Goal: Task Accomplishment & Management: Use online tool/utility

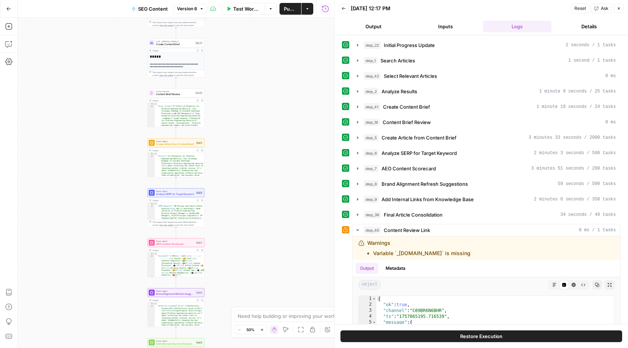
click at [11, 9] on icon "button" at bounding box center [8, 8] width 5 height 5
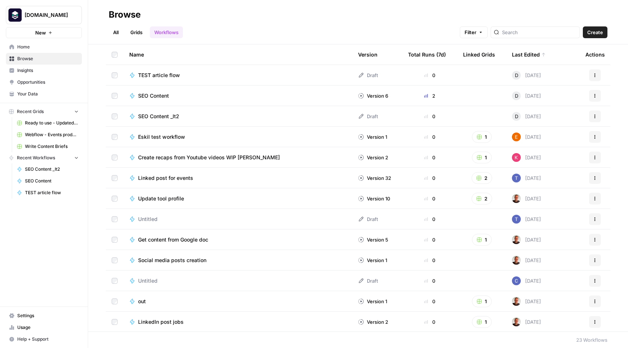
click at [172, 117] on span "SEO Content _It2" at bounding box center [158, 116] width 41 height 7
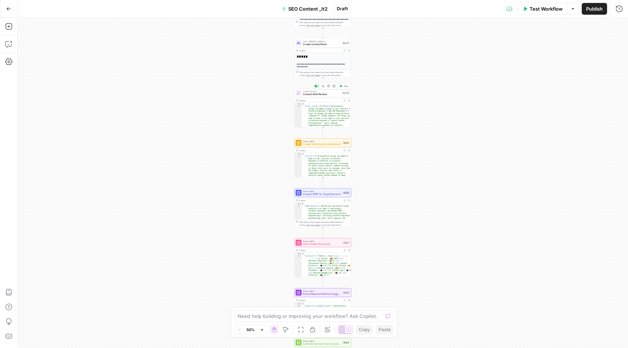
click at [327, 94] on span "Content Brief Review" at bounding box center [321, 95] width 37 height 4
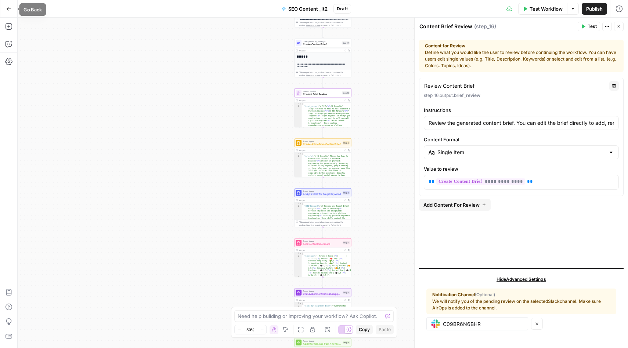
click at [8, 8] on icon "button" at bounding box center [9, 8] width 4 height 3
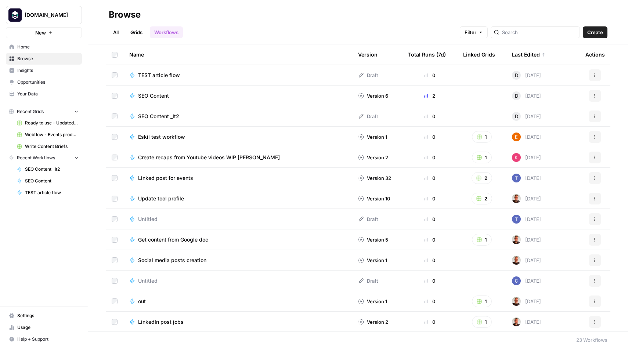
click at [161, 96] on span "SEO Content" at bounding box center [153, 95] width 31 height 7
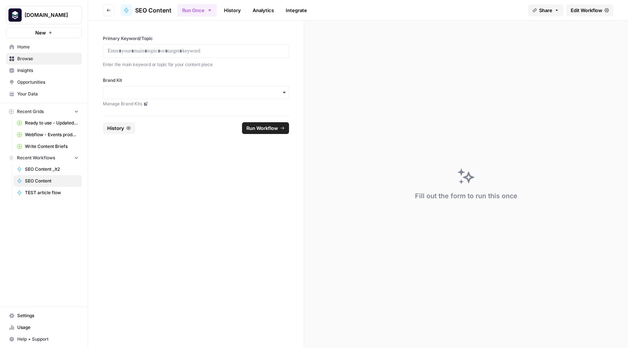
click at [582, 11] on span "Edit Workflow" at bounding box center [587, 10] width 32 height 7
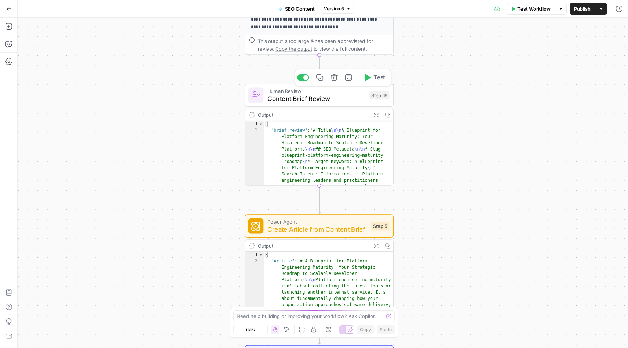
click at [317, 102] on span "Content Brief Review" at bounding box center [316, 99] width 98 height 10
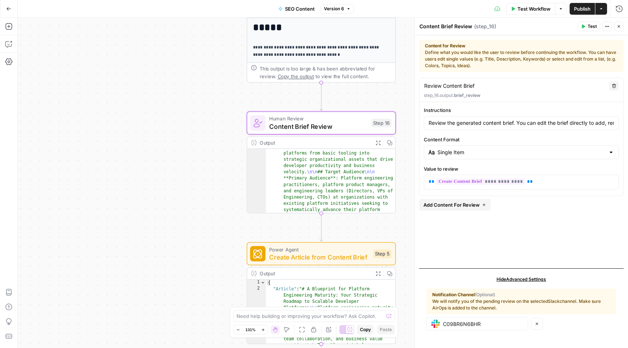
scroll to position [175, 0]
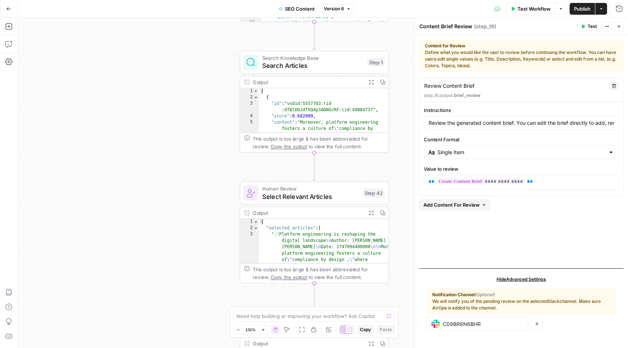
click at [319, 199] on span "Select Relevant Articles" at bounding box center [310, 197] width 97 height 10
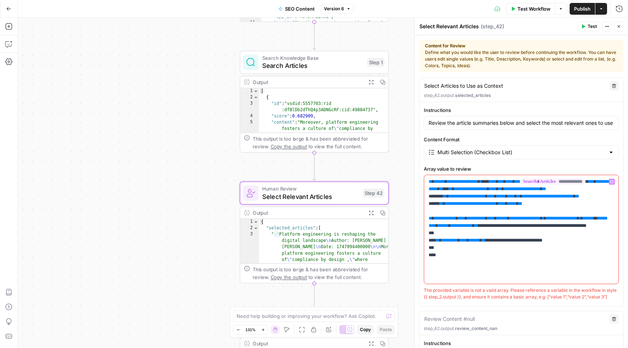
drag, startPoint x: 445, startPoint y: 281, endPoint x: 413, endPoint y: 177, distance: 108.4
click at [414, 177] on div "**********" at bounding box center [521, 183] width 214 height 331
copy p "**********"
click at [315, 176] on icon "button" at bounding box center [315, 175] width 7 height 7
click at [315, 173] on icon "button" at bounding box center [315, 176] width 8 height 8
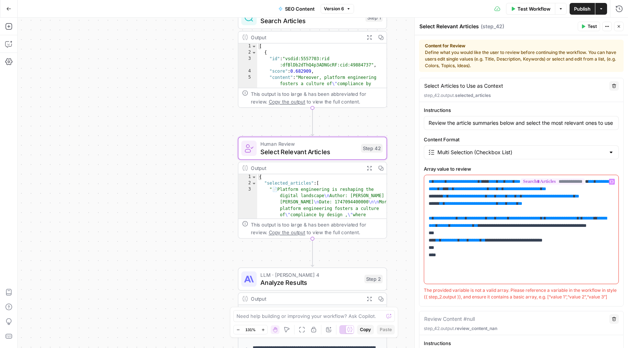
drag, startPoint x: 183, startPoint y: 189, endPoint x: 177, endPoint y: 40, distance: 148.9
click at [177, 40] on div "Workflow Set Inputs Inputs Integration Initial Progress Update Step 22 Output E…" at bounding box center [323, 183] width 611 height 331
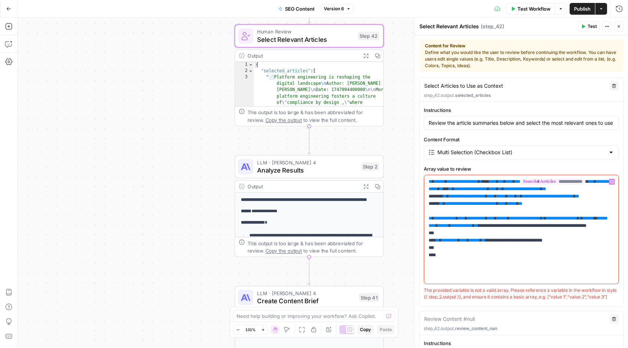
drag, startPoint x: 180, startPoint y: 152, endPoint x: 180, endPoint y: 116, distance: 35.3
click at [180, 116] on div "Workflow Set Inputs Inputs Integration Initial Progress Update Step 22 Output E…" at bounding box center [323, 183] width 611 height 331
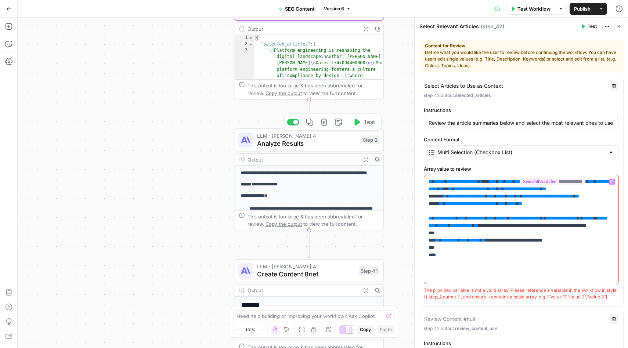
click at [312, 136] on span "LLM · [PERSON_NAME] 4" at bounding box center [307, 136] width 100 height 8
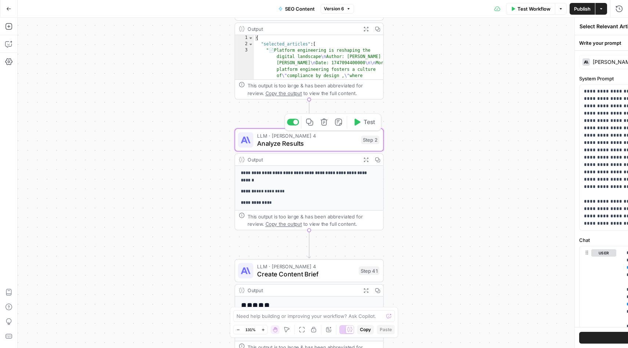
type textarea "Analyze Results"
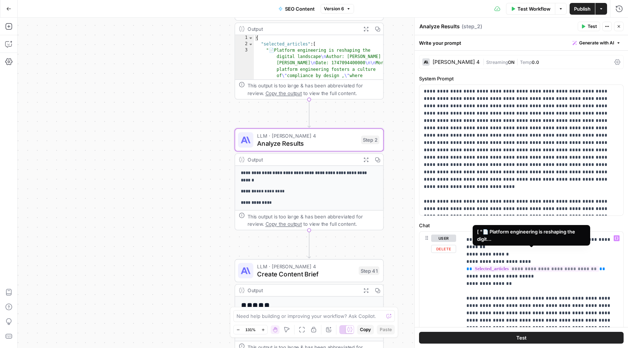
scroll to position [108, 0]
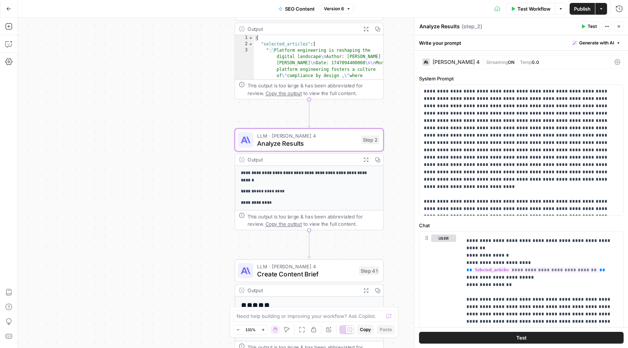
click at [179, 199] on div "Workflow Set Inputs Inputs Integration Initial Progress Update Step 22 Output E…" at bounding box center [323, 183] width 611 height 331
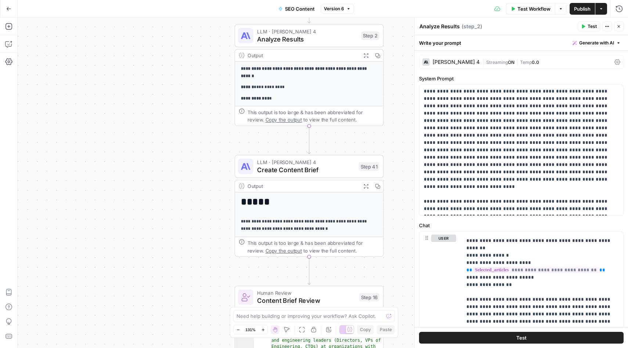
drag, startPoint x: 179, startPoint y: 199, endPoint x: 178, endPoint y: 76, distance: 123.1
click at [178, 76] on div "Workflow Set Inputs Inputs Integration Initial Progress Update Step 22 Output E…" at bounding box center [323, 183] width 611 height 331
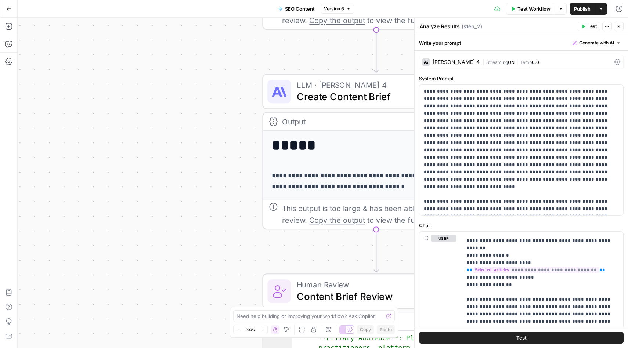
drag, startPoint x: 178, startPoint y: 202, endPoint x: 176, endPoint y: 104, distance: 98.1
click at [176, 104] on div "Workflow Set Inputs Inputs Integration Initial Progress Update Step 22 Output E…" at bounding box center [323, 183] width 611 height 331
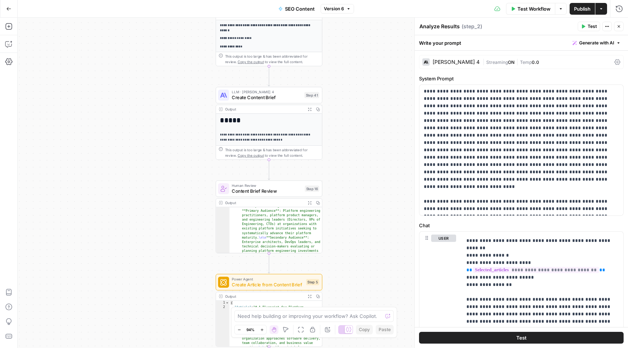
drag, startPoint x: 175, startPoint y: 105, endPoint x: 175, endPoint y: 25, distance: 79.4
click at [175, 25] on div "Workflow Set Inputs Inputs Integration Initial Progress Update Step 22 Output E…" at bounding box center [323, 183] width 611 height 331
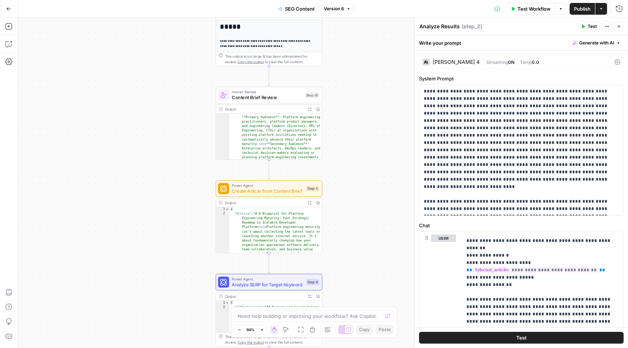
drag, startPoint x: 170, startPoint y: 177, endPoint x: 170, endPoint y: 26, distance: 151.0
click at [170, 26] on div "Workflow Set Inputs Inputs Integration Initial Progress Update Step 22 Output E…" at bounding box center [323, 183] width 611 height 331
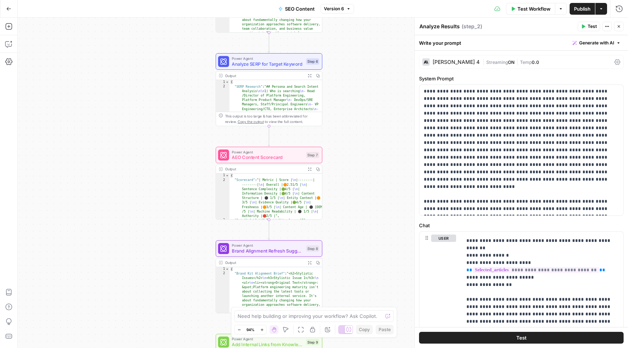
drag, startPoint x: 164, startPoint y: 140, endPoint x: 164, endPoint y: 2, distance: 137.8
click at [164, 2] on div "Go Back SEO Content Version 6 Test Workflow Options Publish Actions Run History…" at bounding box center [314, 174] width 628 height 348
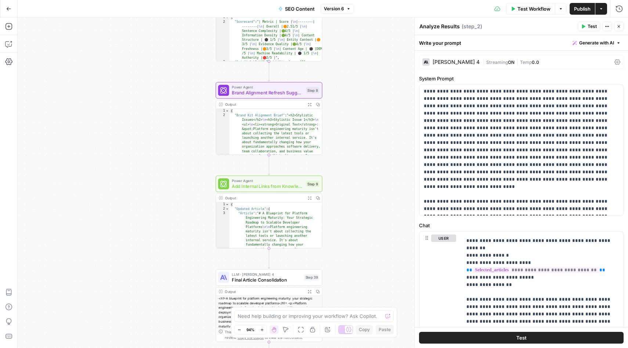
drag, startPoint x: 172, startPoint y: 112, endPoint x: 172, endPoint y: -10, distance: 122.3
click at [172, 0] on html "Platformengineering.org New Home Browse Insights Opportunities Your Data Recent…" at bounding box center [314, 174] width 628 height 348
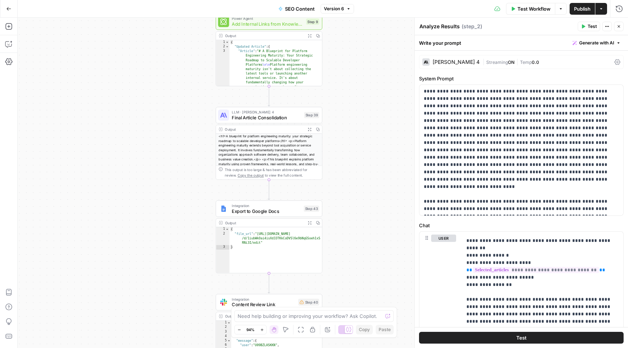
drag, startPoint x: 166, startPoint y: 129, endPoint x: 166, endPoint y: 0, distance: 129.3
click at [166, 0] on div "Go Back SEO Content Version 6 Test Workflow Options Publish Actions Run History…" at bounding box center [314, 174] width 628 height 348
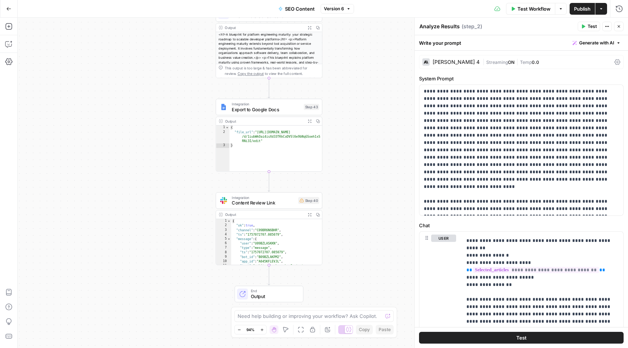
drag, startPoint x: 172, startPoint y: 144, endPoint x: 172, endPoint y: 45, distance: 99.6
click at [172, 44] on div "Workflow Set Inputs Inputs Integration Initial Progress Update Step 22 Output E…" at bounding box center [323, 183] width 611 height 331
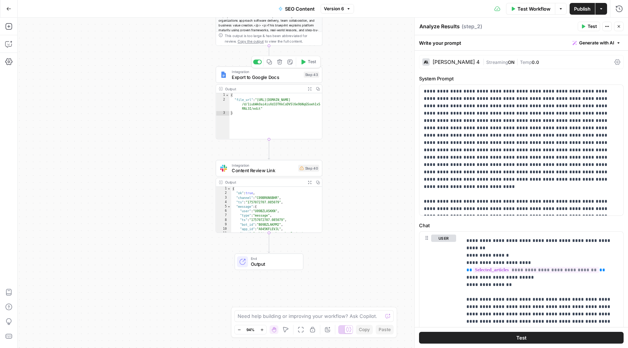
click at [270, 78] on span "Export to Google Docs" at bounding box center [266, 77] width 69 height 7
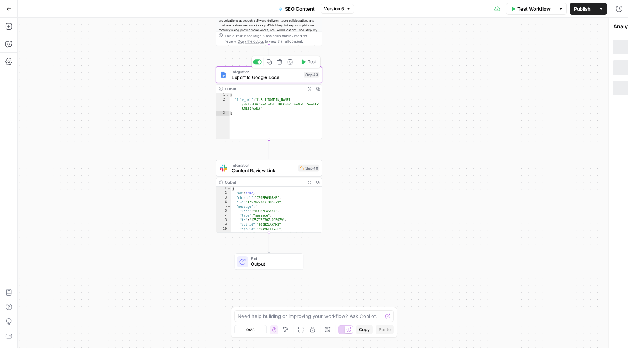
type textarea "Export to Google Docs"
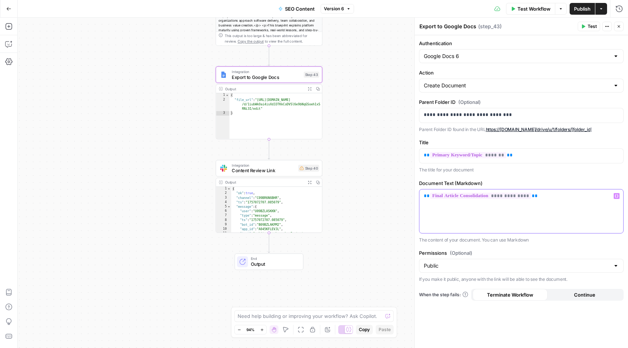
drag, startPoint x: 557, startPoint y: 204, endPoint x: 421, endPoint y: 195, distance: 136.3
click at [421, 195] on div "**********" at bounding box center [522, 212] width 204 height 44
copy p "**********"
drag, startPoint x: 539, startPoint y: 116, endPoint x: 416, endPoint y: 114, distance: 122.7
click at [416, 114] on div "**********" at bounding box center [521, 183] width 214 height 331
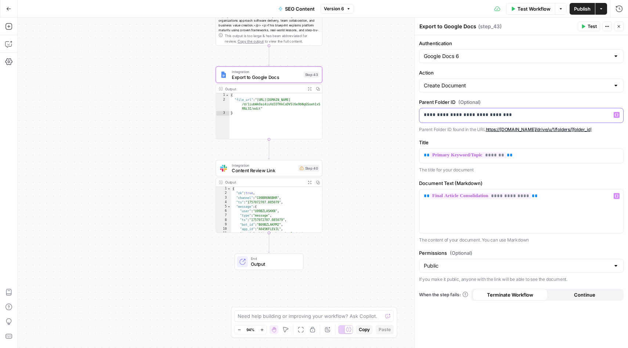
copy p "**********"
click at [272, 262] on span "Output" at bounding box center [274, 264] width 47 height 7
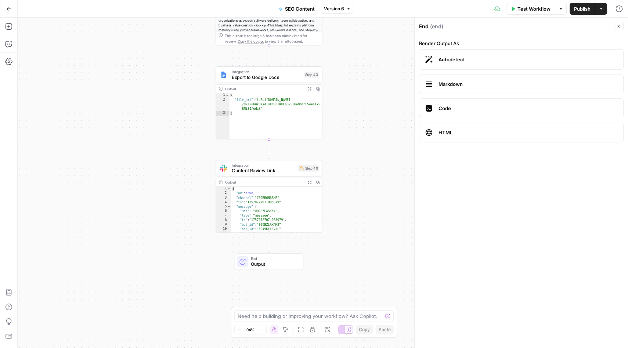
click at [264, 167] on span "Content Review Link" at bounding box center [264, 170] width 64 height 7
type textarea "Content Review Link"
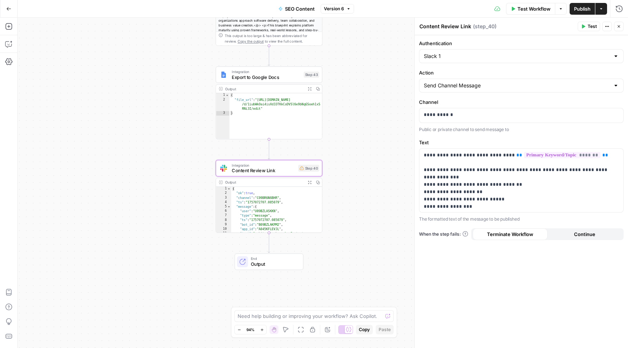
click at [259, 259] on span "End" at bounding box center [274, 259] width 47 height 6
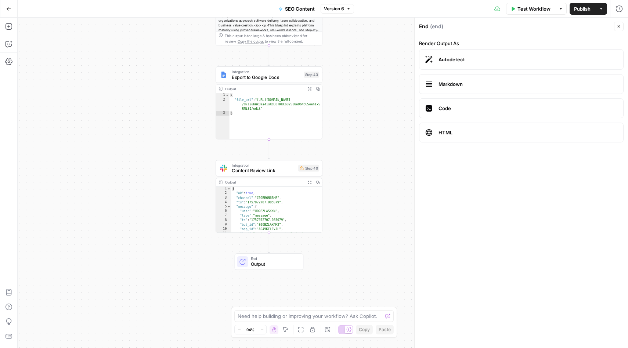
click at [271, 170] on span "Content Review Link" at bounding box center [264, 170] width 64 height 7
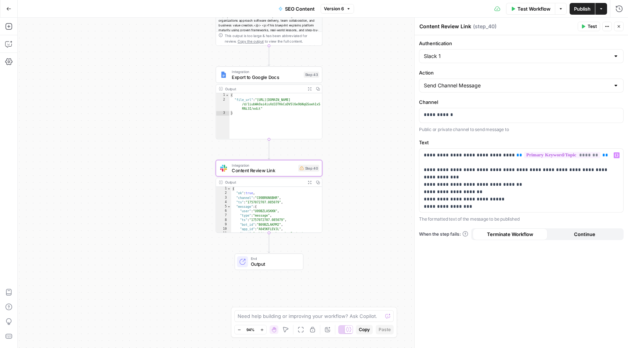
scroll to position [38, 0]
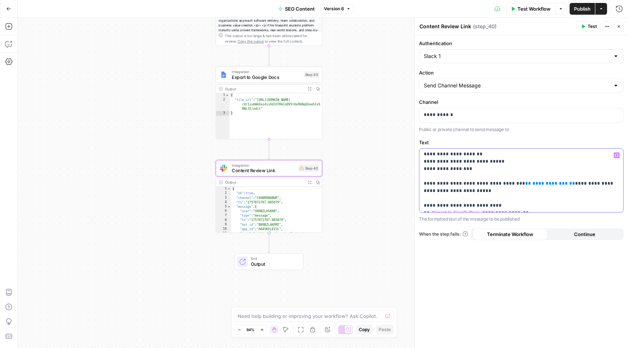
drag, startPoint x: 515, startPoint y: 197, endPoint x: 423, endPoint y: 197, distance: 92.2
click at [423, 197] on div "**********" at bounding box center [522, 181] width 204 height 64
copy p "**********"
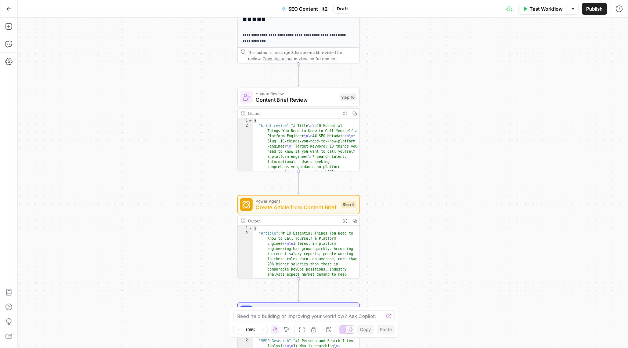
drag, startPoint x: 394, startPoint y: 115, endPoint x: 394, endPoint y: 155, distance: 39.7
click at [394, 155] on div "Workflow Set Inputs Inputs Integration Initial Progress Update Step 22 Output E…" at bounding box center [323, 183] width 611 height 331
click at [295, 101] on span "Content Brief Review" at bounding box center [296, 100] width 80 height 8
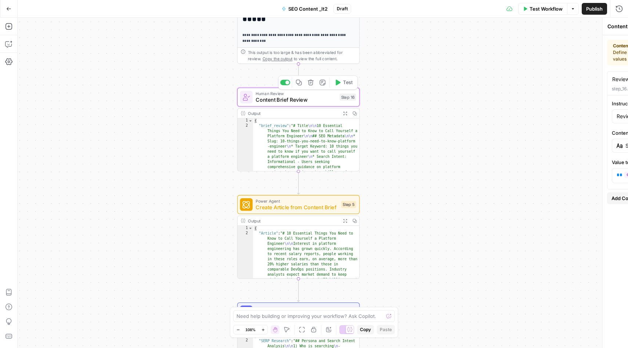
click at [295, 101] on span "Content Brief Review" at bounding box center [296, 100] width 80 height 8
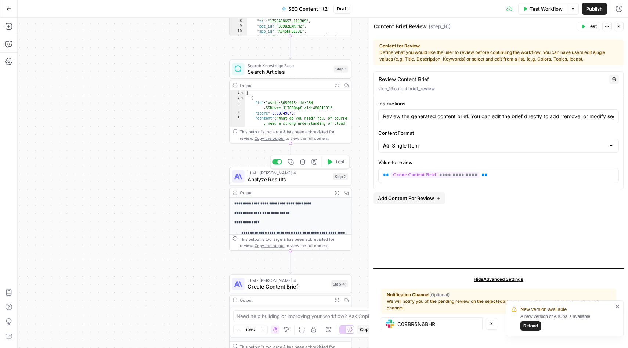
click at [278, 178] on span "Analyze Results" at bounding box center [289, 180] width 82 height 8
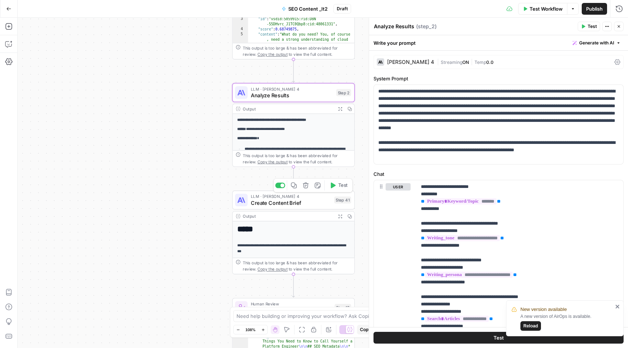
click at [289, 203] on span "Create Content Brief" at bounding box center [291, 203] width 80 height 8
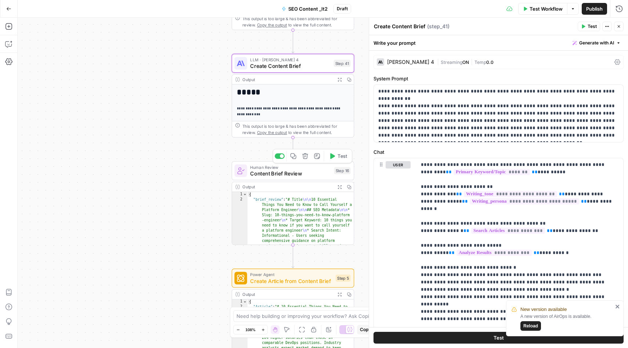
click at [289, 172] on span "Content Brief Review" at bounding box center [290, 174] width 80 height 8
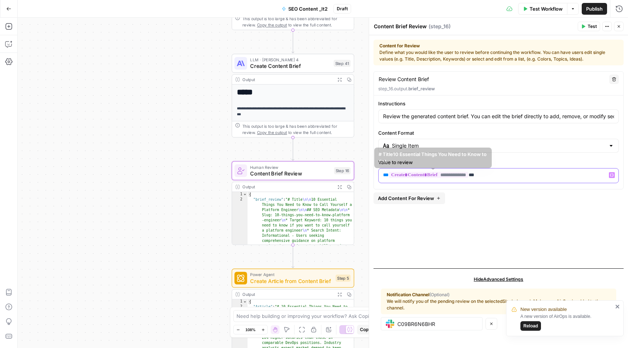
drag, startPoint x: 492, startPoint y: 177, endPoint x: 524, endPoint y: 185, distance: 33.4
click at [524, 185] on div "**********" at bounding box center [499, 130] width 250 height 118
click at [188, 76] on div "Workflow Set Inputs Inputs Integration Initial Progress Update Step 22 Output E…" at bounding box center [323, 183] width 611 height 331
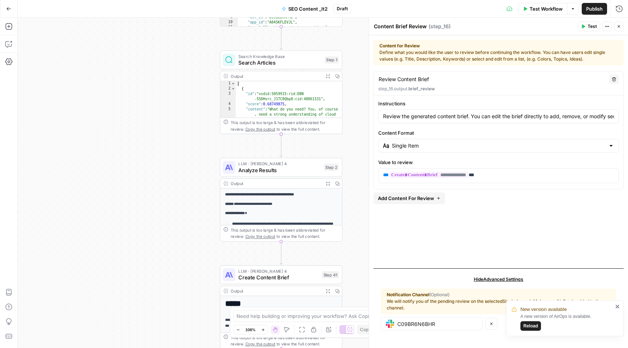
click at [199, 147] on div "Workflow Set Inputs Inputs Integration Initial Progress Update Step 22 Output E…" at bounding box center [323, 183] width 611 height 331
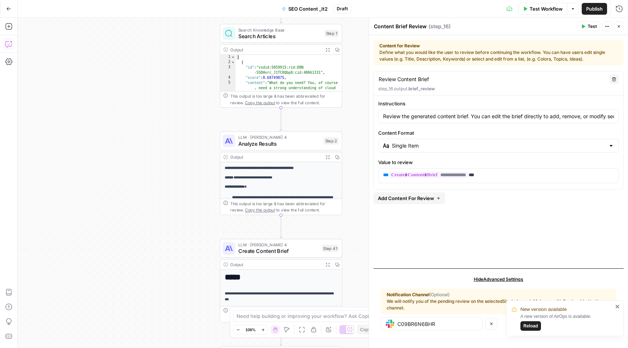
click at [11, 42] on icon "button" at bounding box center [8, 43] width 7 height 7
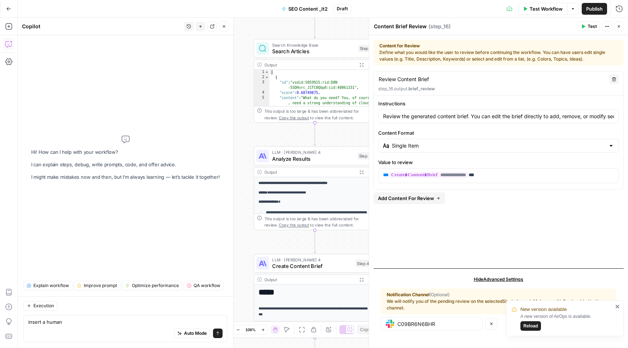
drag, startPoint x: 253, startPoint y: 209, endPoint x: 268, endPoint y: 241, distance: 36.0
click at [268, 241] on div "Workflow Set Inputs Inputs Integration Initial Progress Update Step 22 Output E…" at bounding box center [323, 183] width 611 height 331
click at [68, 324] on textarea "insert a human" at bounding box center [125, 322] width 194 height 7
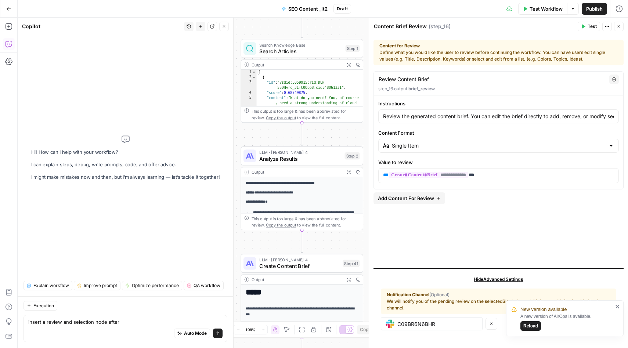
drag, startPoint x: 270, startPoint y: 131, endPoint x: 257, endPoint y: 131, distance: 12.9
click at [257, 131] on div "Workflow Set Inputs Inputs Integration Initial Progress Update Step 22 Output E…" at bounding box center [323, 183] width 611 height 331
click at [129, 322] on textarea "insert a review and selection node after" at bounding box center [125, 322] width 194 height 7
type textarea "insert a review and selection node after step 1"
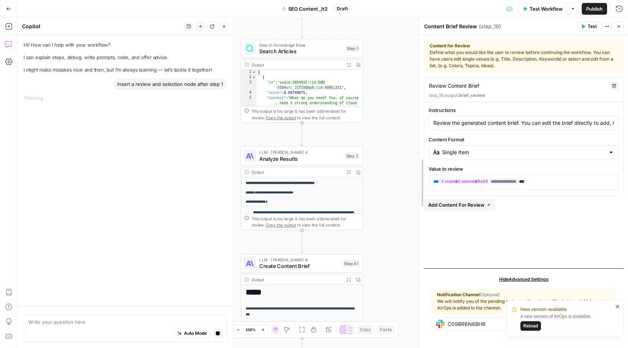
drag, startPoint x: 368, startPoint y: 125, endPoint x: 419, endPoint y: 124, distance: 50.3
click at [419, 124] on div at bounding box center [419, 183] width 7 height 331
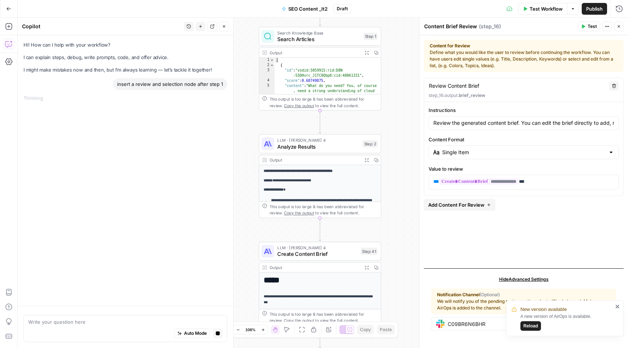
drag, startPoint x: 386, startPoint y: 120, endPoint x: 404, endPoint y: 108, distance: 21.7
click at [404, 108] on div "Workflow Set Inputs Inputs Integration Initial Progress Update Step 22 Output E…" at bounding box center [323, 183] width 611 height 331
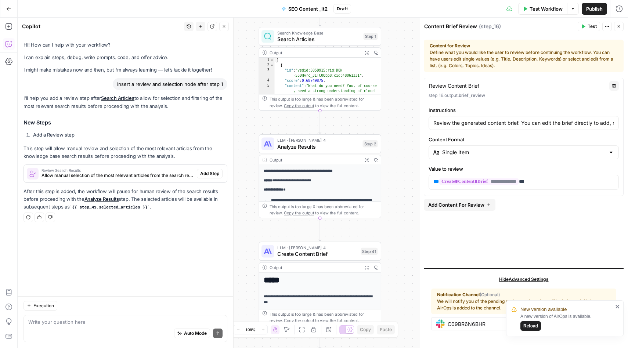
click at [144, 169] on span "Review Search Results" at bounding box center [118, 171] width 152 height 4
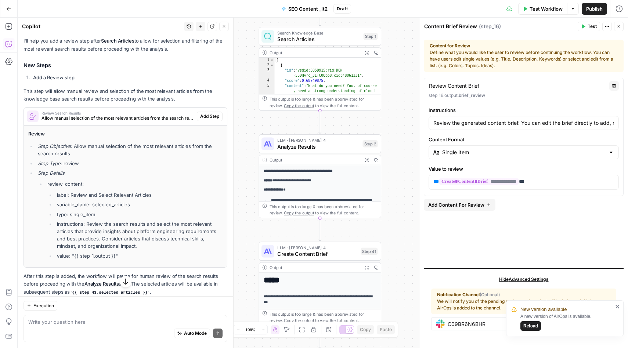
scroll to position [74, 0]
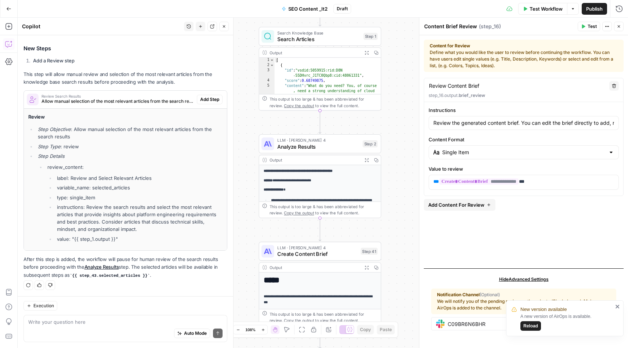
click at [104, 195] on li "type: single_item" at bounding box center [139, 197] width 168 height 7
click at [96, 195] on li "type: single_item" at bounding box center [139, 197] width 168 height 7
click at [89, 198] on li "type: single_item" at bounding box center [139, 197] width 168 height 7
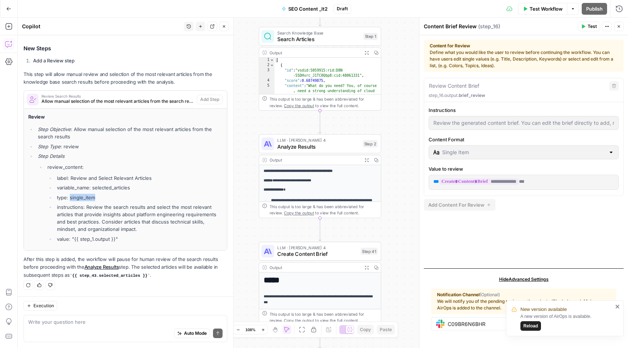
click at [107, 197] on li "type: single_item" at bounding box center [139, 197] width 168 height 7
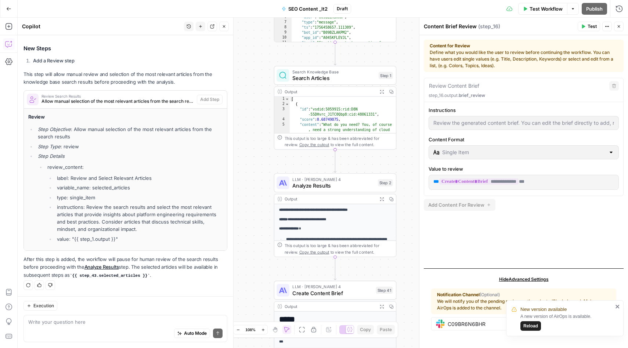
click at [54, 326] on div "Auto Mode Send" at bounding box center [125, 334] width 194 height 16
type textarea "make it type:multi-select"
click at [219, 336] on button "Send" at bounding box center [218, 334] width 10 height 10
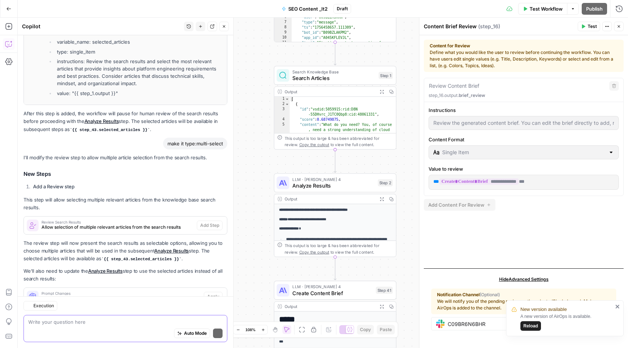
scroll to position [247, 0]
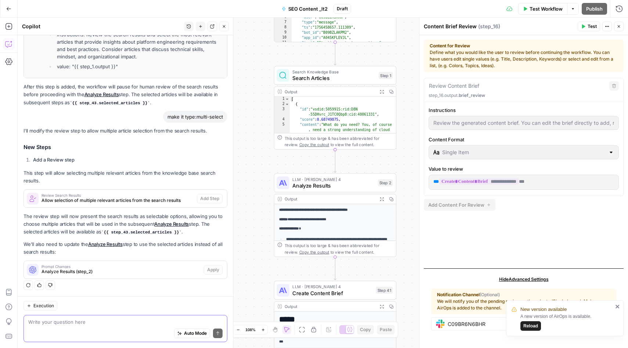
click at [75, 198] on span "Allow selection of multiple relevant articles from the search results" at bounding box center [118, 200] width 152 height 7
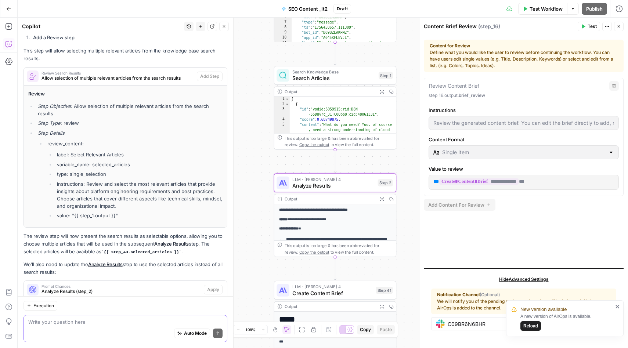
scroll to position [389, 0]
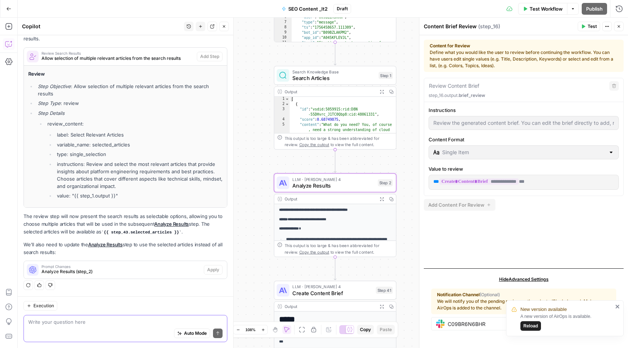
click at [79, 268] on span "Prompt Changes" at bounding box center [121, 267] width 159 height 4
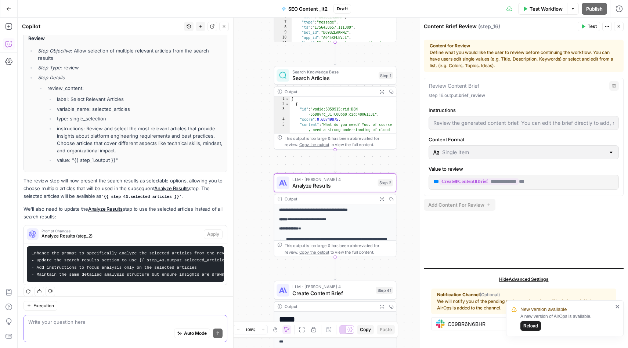
scroll to position [431, 0]
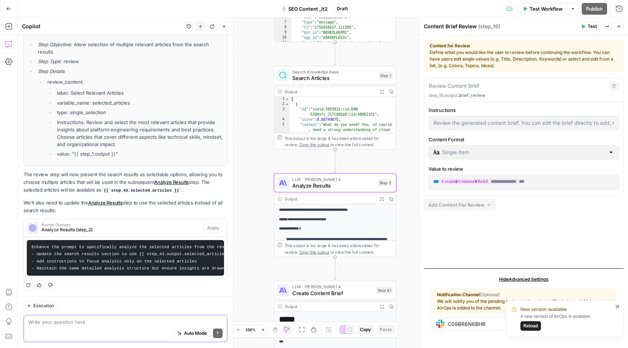
click at [87, 227] on span "Analyze Results (step_2)" at bounding box center [121, 230] width 159 height 7
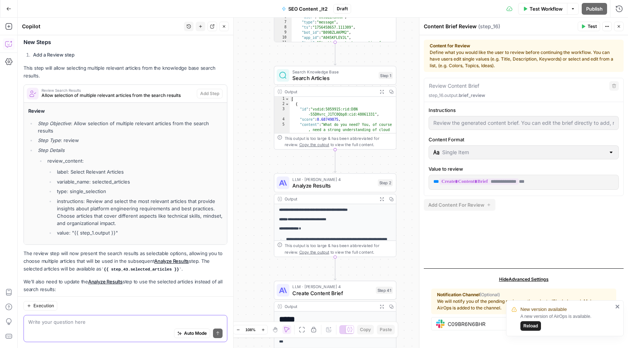
scroll to position [346, 0]
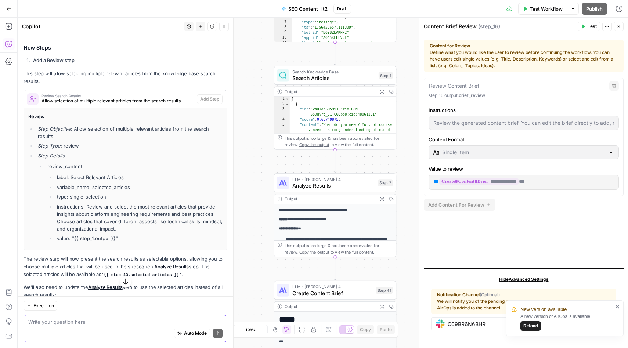
click at [158, 122] on div "Review Step Objective : Allow selection of multiple relevant articles from the …" at bounding box center [125, 178] width 194 height 130
click at [191, 81] on p "This step will allow selecting multiple relevant articles from the knowledge ba…" at bounding box center [126, 77] width 204 height 15
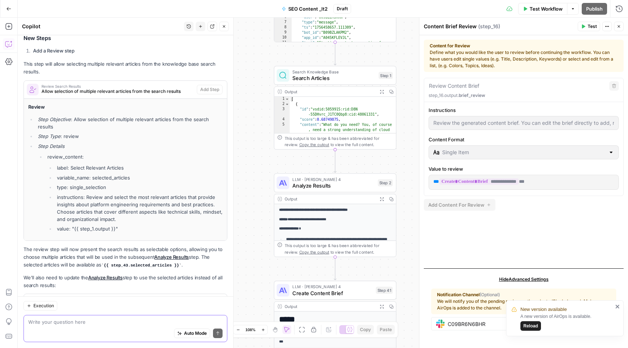
scroll to position [356, 0]
click at [204, 57] on div "I'll modify the review step to allow multiple article selection from the search…" at bounding box center [126, 165] width 204 height 294
click at [618, 307] on icon "close" at bounding box center [618, 307] width 4 height 4
click at [160, 124] on li "Step Objective : Allow selection of multiple relevant articles from the search …" at bounding box center [129, 123] width 187 height 15
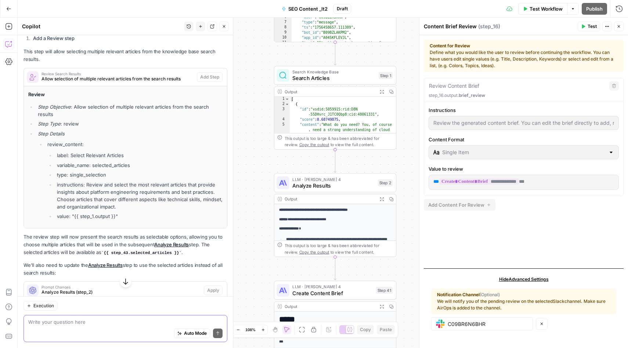
scroll to position [358, 0]
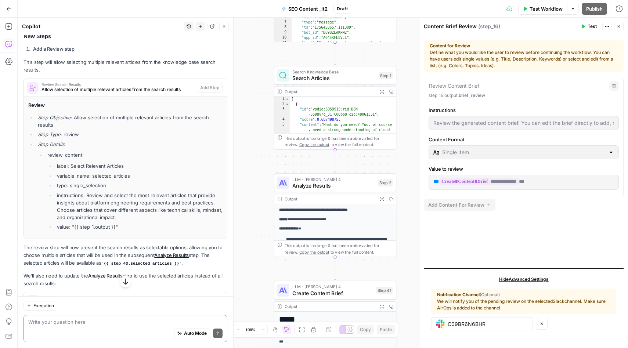
click at [619, 27] on icon "button" at bounding box center [619, 26] width 4 height 4
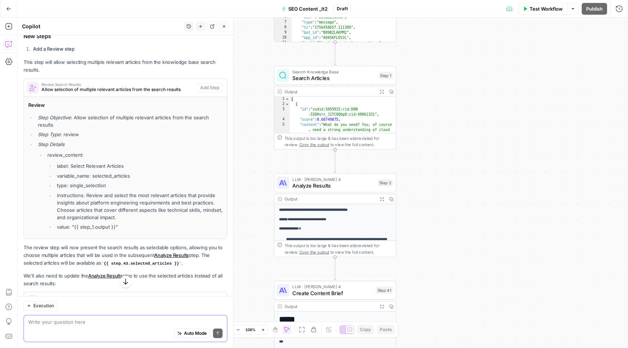
click at [325, 69] on span "Search Knowledge Base" at bounding box center [333, 72] width 83 height 6
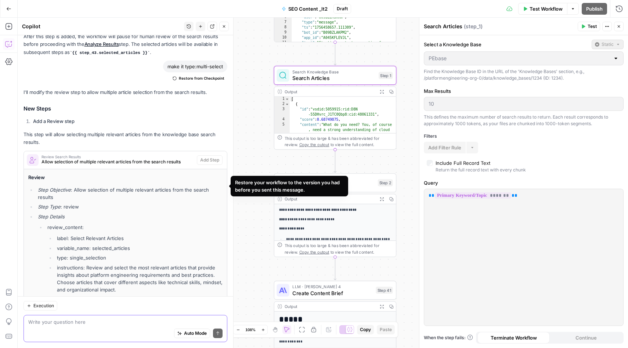
scroll to position [413, 0]
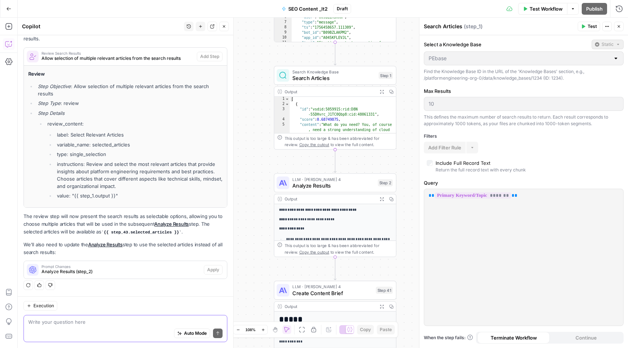
click at [208, 74] on h4 "Review" at bounding box center [125, 74] width 194 height 8
click at [175, 54] on span "Review Search Results" at bounding box center [118, 53] width 152 height 4
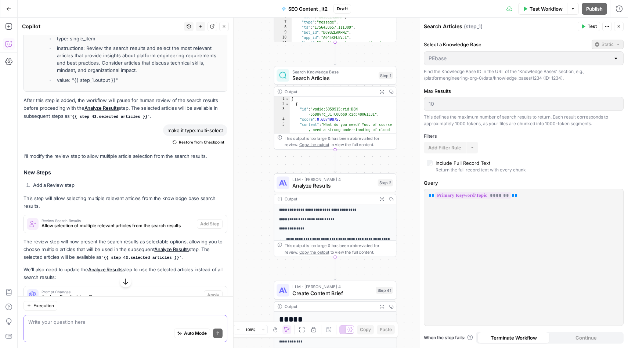
scroll to position [255, 0]
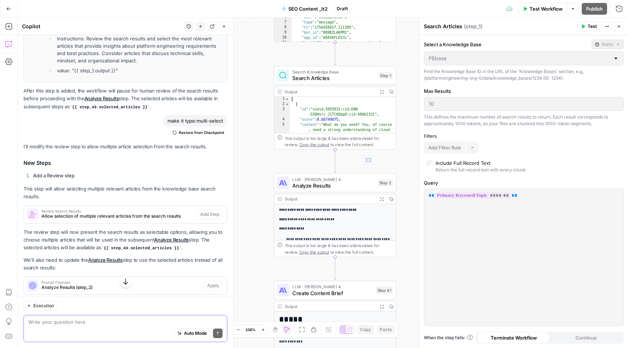
drag, startPoint x: 366, startPoint y: 158, endPoint x: 371, endPoint y: 162, distance: 6.6
click at [371, 162] on div "Workflow Set Inputs Inputs Integration Initial Progress Update Step 22 Output E…" at bounding box center [323, 183] width 611 height 331
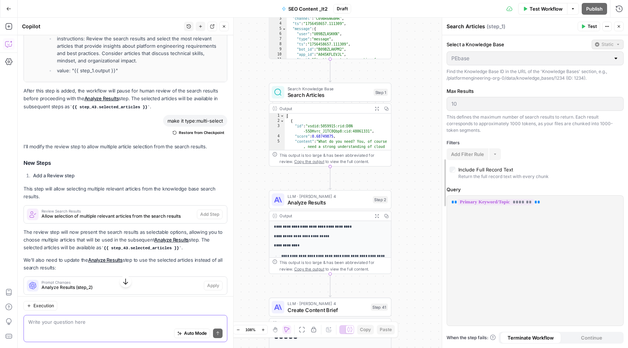
drag, startPoint x: 417, startPoint y: 51, endPoint x: 440, endPoint y: 52, distance: 22.8
click at [440, 52] on div at bounding box center [442, 183] width 7 height 331
click at [376, 67] on div "Workflow Set Inputs Inputs Integration Initial Progress Update Step 22 Output E…" at bounding box center [323, 183] width 611 height 331
click at [309, 71] on div "Workflow Set Inputs Inputs Integration Initial Progress Update Step 22 Output E…" at bounding box center [323, 183] width 611 height 331
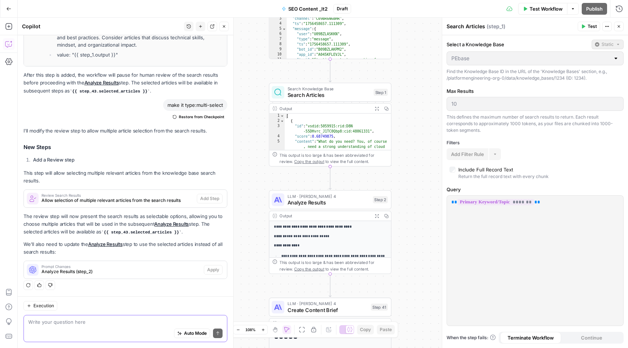
click at [129, 287] on div "Regenerate Helpful Not helpful" at bounding box center [126, 286] width 204 height 10
click at [183, 321] on textarea at bounding box center [125, 322] width 194 height 7
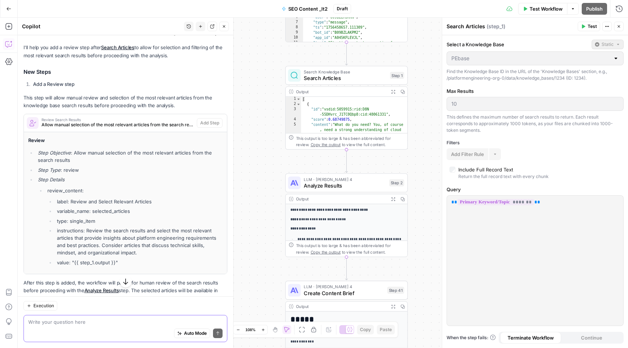
scroll to position [59, 0]
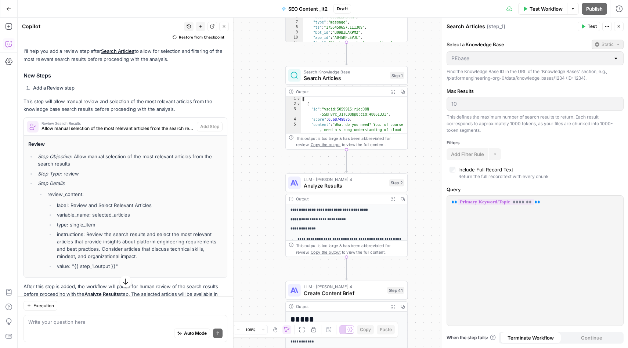
click at [164, 123] on span "Review Search Results" at bounding box center [118, 124] width 152 height 4
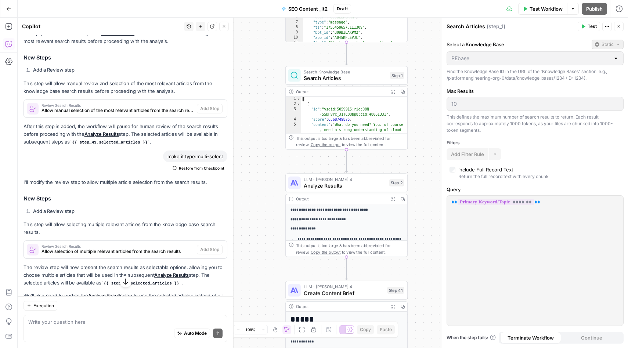
scroll to position [128, 0]
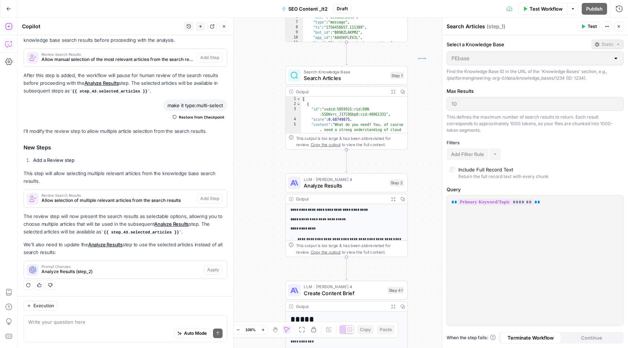
drag, startPoint x: 418, startPoint y: 59, endPoint x: 426, endPoint y: 58, distance: 7.4
click at [426, 58] on div "Workflow Set Inputs Inputs Integration Initial Progress Update Step 22 Output E…" at bounding box center [323, 183] width 611 height 331
click at [347, 150] on icon "Edge from step_1 to step_2" at bounding box center [346, 161] width 2 height 23
click at [360, 160] on div "Workflow Set Inputs Inputs Integration Initial Progress Update Step 22 Output E…" at bounding box center [323, 183] width 611 height 331
drag, startPoint x: 193, startPoint y: 108, endPoint x: 198, endPoint y: 84, distance: 24.7
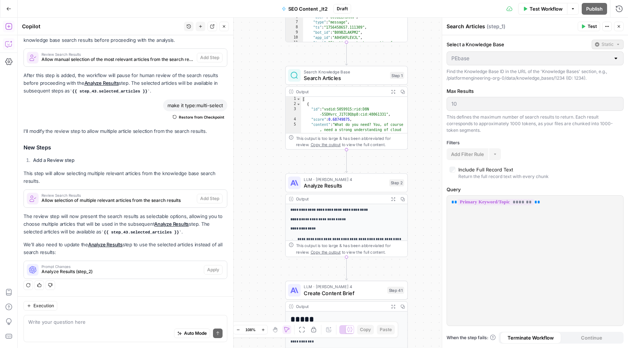
click at [198, 84] on div "Hi! How can I help with your workflow? I can explain steps, debug, write prompt…" at bounding box center [126, 101] width 216 height 389
click at [168, 167] on div "I'll modify the review step to allow multiple article selection from the search…" at bounding box center [126, 203] width 204 height 152
click at [146, 325] on textarea at bounding box center [125, 322] width 194 height 7
type textarea "fdfd"
click at [36, 200] on icon at bounding box center [33, 199] width 12 height 12
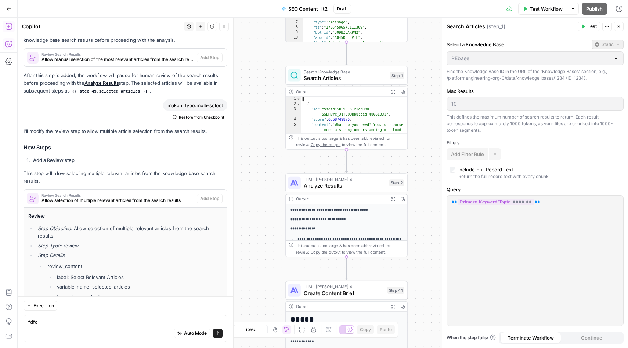
click at [36, 200] on icon at bounding box center [33, 199] width 12 height 12
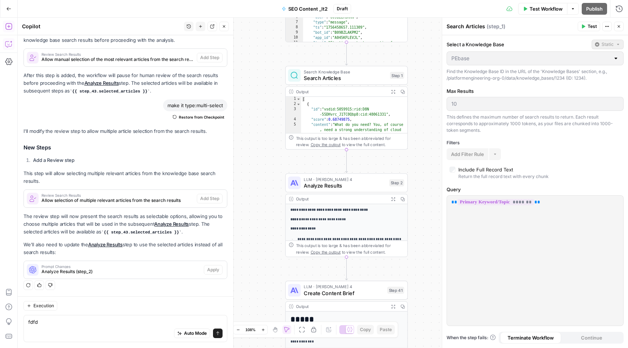
click at [174, 201] on span "Allow selection of multiple relevant articles from the search results" at bounding box center [118, 200] width 152 height 7
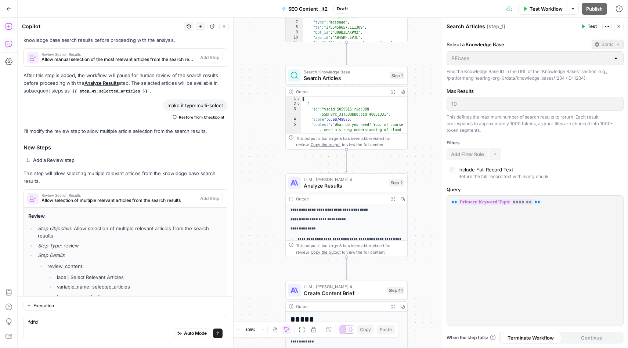
scroll to position [270, 0]
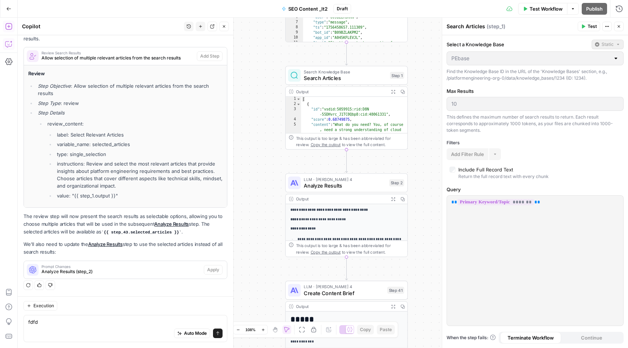
click at [30, 58] on icon at bounding box center [33, 56] width 12 height 12
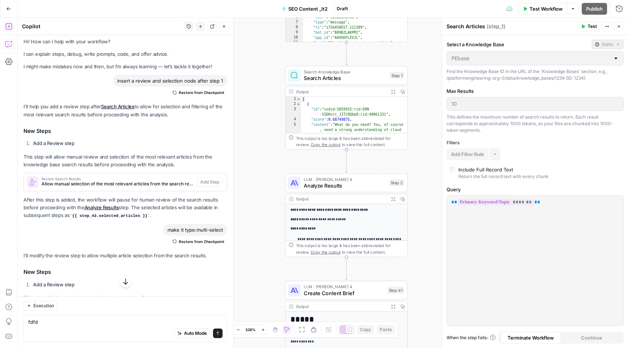
scroll to position [3, 0]
click at [346, 150] on div "Output Expand Output Copy 1 2 3 4 5 [ { "id" : "vsdid:5059915:rid:D8N -55DHvrc_…" at bounding box center [346, 117] width 123 height 63
click at [619, 24] on icon "button" at bounding box center [619, 26] width 4 height 4
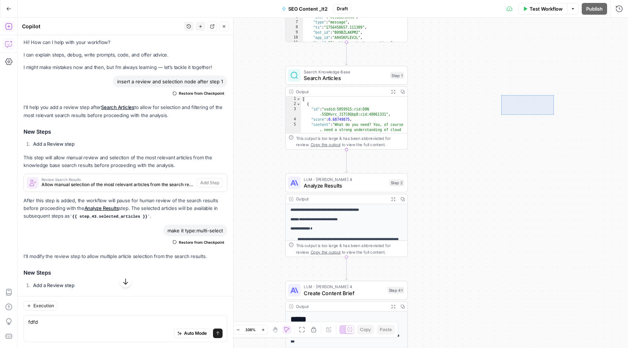
drag, startPoint x: 506, startPoint y: 95, endPoint x: 553, endPoint y: 114, distance: 50.1
click at [553, 115] on div "Workflow Set Inputs Inputs Integration Initial Progress Update Step 22 Output E…" at bounding box center [323, 183] width 611 height 331
click at [467, 105] on div "Workflow Set Inputs Inputs Integration Initial Progress Update Step 22 Output E…" at bounding box center [323, 183] width 611 height 331
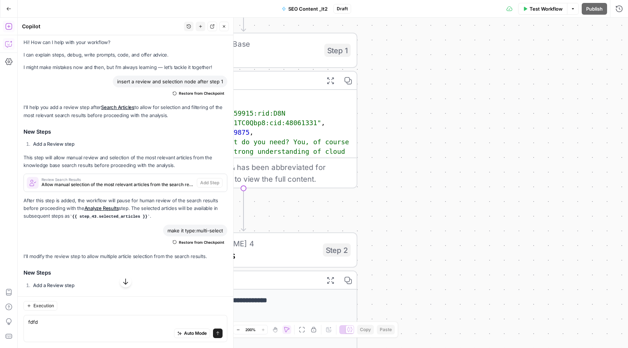
click at [460, 101] on div "Workflow Set Inputs Inputs Integration Initial Progress Update Step 22 Output E…" at bounding box center [323, 183] width 611 height 331
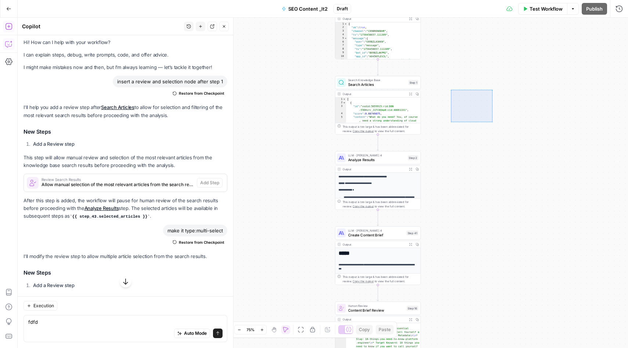
drag, startPoint x: 451, startPoint y: 90, endPoint x: 492, endPoint y: 122, distance: 52.1
click at [492, 122] on div "Workflow Set Inputs Inputs Integration Initial Progress Update Step 22 Output E…" at bounding box center [323, 183] width 611 height 331
click at [278, 55] on div "Workflow Set Inputs Inputs Integration Initial Progress Update Step 22 Output E…" at bounding box center [323, 183] width 611 height 331
click at [10, 45] on icon "button" at bounding box center [8, 43] width 7 height 7
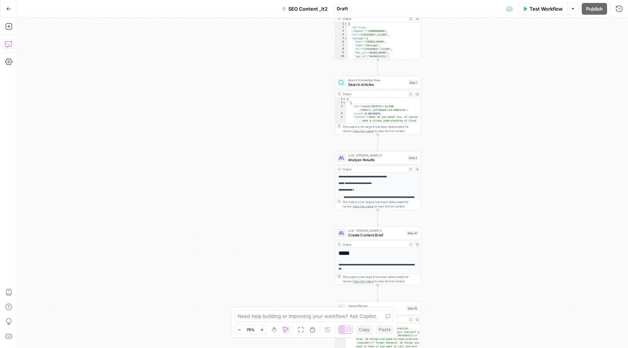
click at [10, 45] on icon "button" at bounding box center [8, 43] width 7 height 7
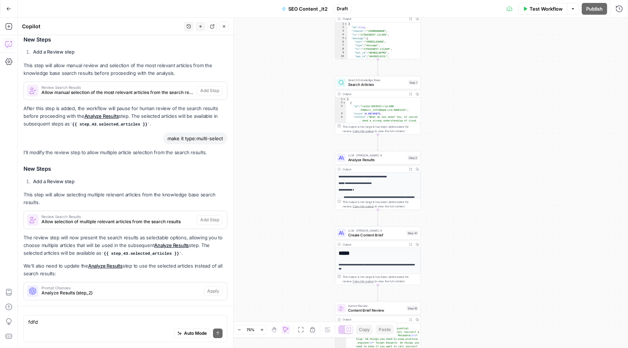
click at [12, 44] on icon "button" at bounding box center [8, 43] width 7 height 7
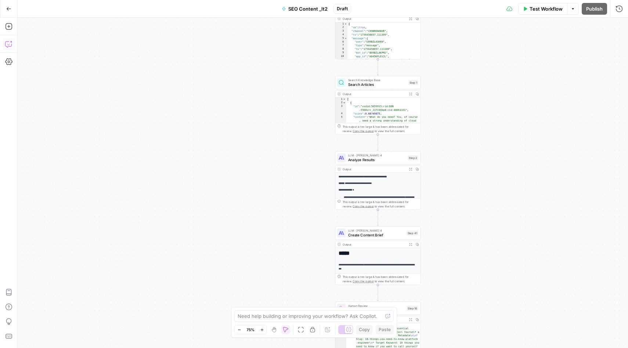
click at [394, 88] on div "Search Knowledge Base Search Articles Step 1" at bounding box center [378, 82] width 86 height 13
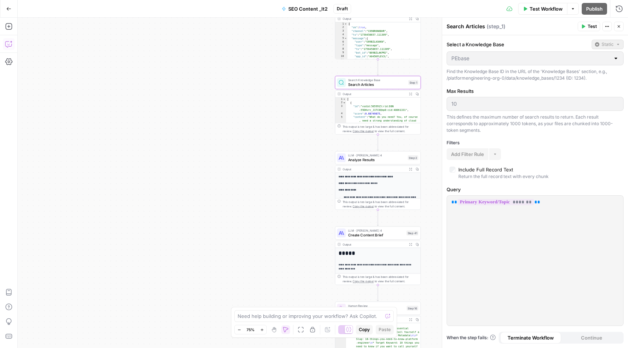
click at [301, 100] on div "Workflow Set Inputs Inputs Integration Initial Progress Update Step 22 Output E…" at bounding box center [323, 183] width 611 height 331
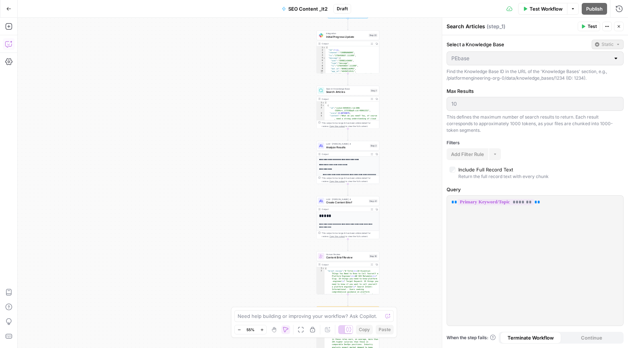
click at [285, 332] on icon "button" at bounding box center [285, 329] width 5 height 5
click at [273, 329] on icon "button" at bounding box center [273, 329] width 1 height 2
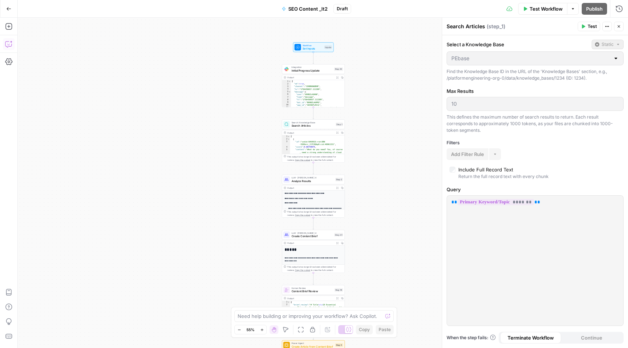
drag, startPoint x: 274, startPoint y: 172, endPoint x: 240, endPoint y: 205, distance: 48.3
click at [240, 205] on div "Workflow Set Inputs Inputs Integration Initial Progress Update Step 22 Output E…" at bounding box center [323, 183] width 611 height 331
click at [11, 46] on icon "button" at bounding box center [8, 43] width 7 height 7
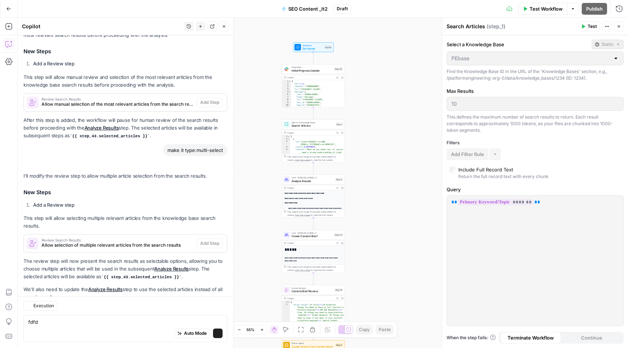
scroll to position [128, 0]
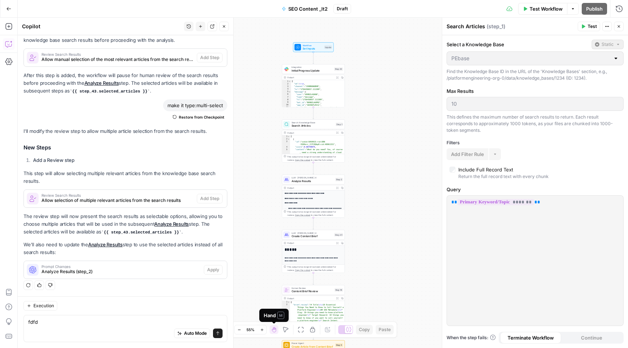
click at [274, 331] on icon "button" at bounding box center [274, 330] width 6 height 6
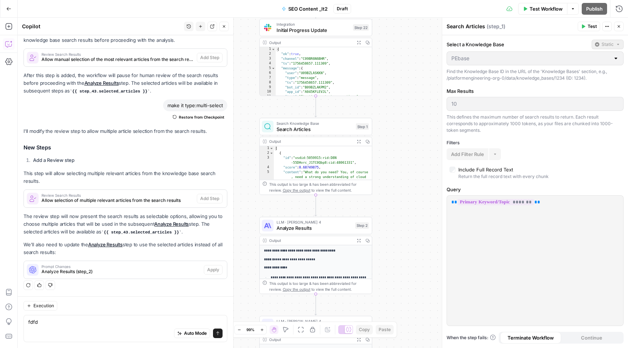
click at [322, 120] on span "Search Knowledge Base" at bounding box center [315, 123] width 76 height 6
click at [188, 174] on p "This step will allow selecting multiple relevant articles from the knowledge ba…" at bounding box center [126, 177] width 204 height 15
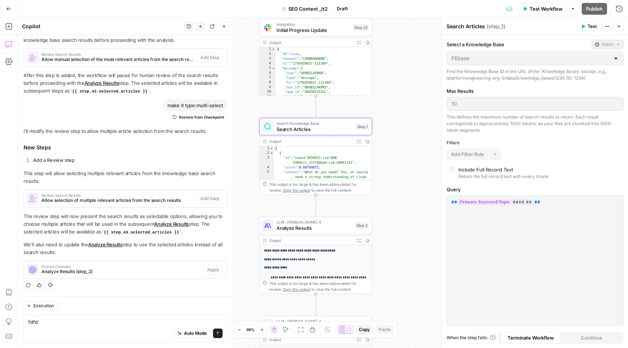
click at [188, 174] on p "This step will allow selecting multiple relevant articles from the knowledge ba…" at bounding box center [126, 177] width 204 height 15
click at [209, 205] on div "Review Search Results Allow selection of multiple relevant articles from the se…" at bounding box center [125, 199] width 203 height 18
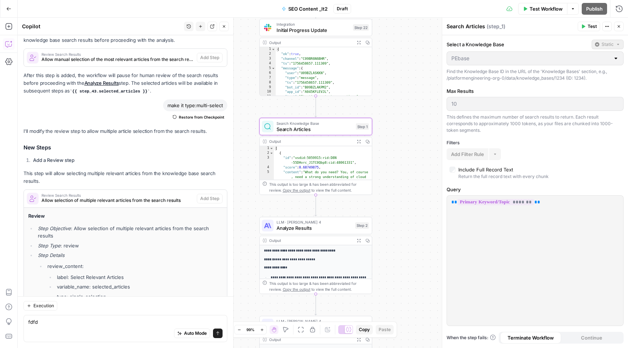
scroll to position [270, 0]
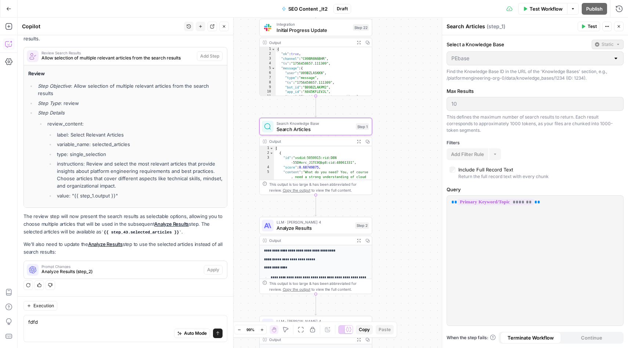
click at [166, 177] on li "instructions: Review and select the most relevant articles that provide insight…" at bounding box center [139, 174] width 168 height 29
click at [209, 37] on p "This step will allow selecting multiple relevant articles from the knowledge ba…" at bounding box center [126, 34] width 204 height 15
click at [224, 30] on button "Close" at bounding box center [224, 27] width 10 height 10
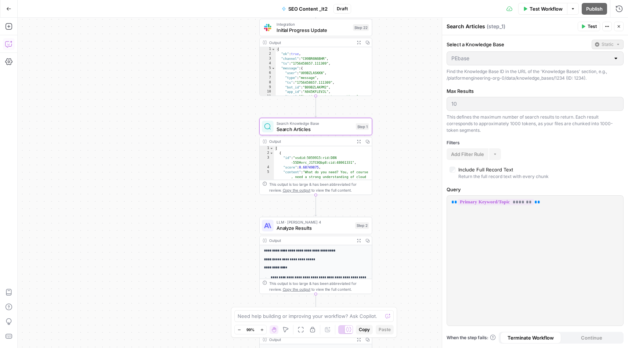
click at [11, 45] on icon "button" at bounding box center [8, 43] width 7 height 7
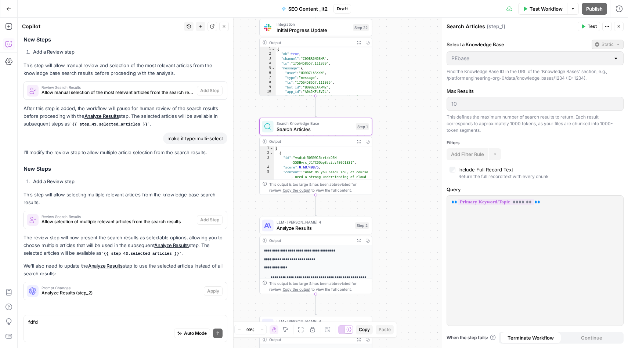
scroll to position [128, 0]
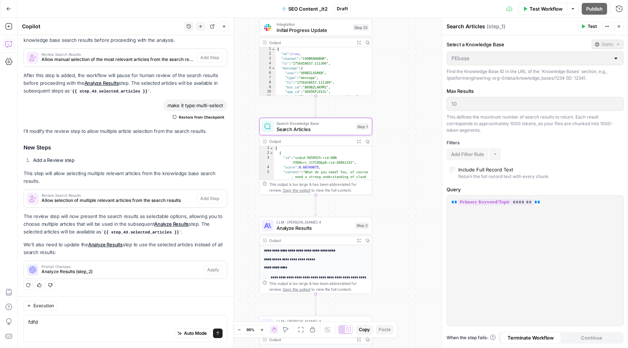
click at [203, 107] on div "make it type:multi-select" at bounding box center [195, 106] width 64 height 12
click at [199, 119] on span "Restore from Checkpoint" at bounding box center [202, 117] width 46 height 6
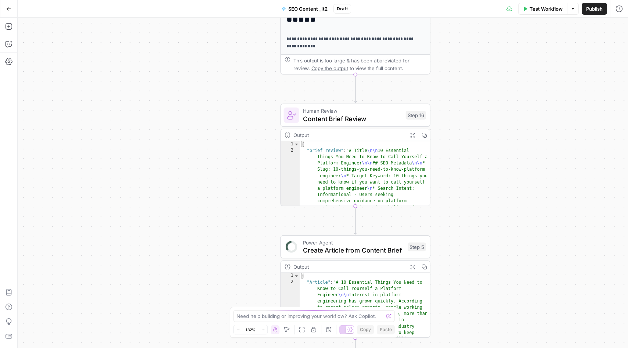
drag, startPoint x: 357, startPoint y: 79, endPoint x: 455, endPoint y: 116, distance: 105.1
click at [455, 117] on div "Workflow Set Inputs Inputs Integration Initial Progress Update Step 22 Output E…" at bounding box center [323, 183] width 611 height 331
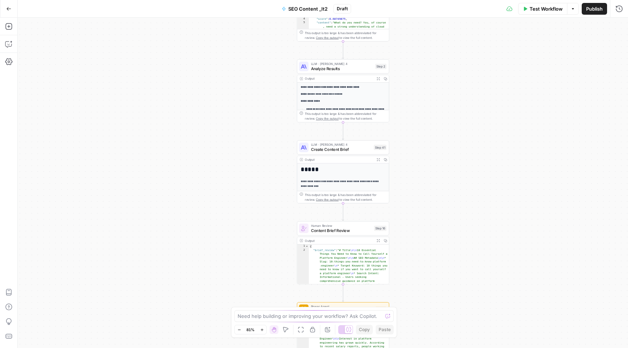
drag, startPoint x: 455, startPoint y: 116, endPoint x: 404, endPoint y: 229, distance: 123.7
click at [404, 229] on div "Workflow Set Inputs Inputs Integration Initial Progress Update Step 22 Output E…" at bounding box center [323, 183] width 611 height 331
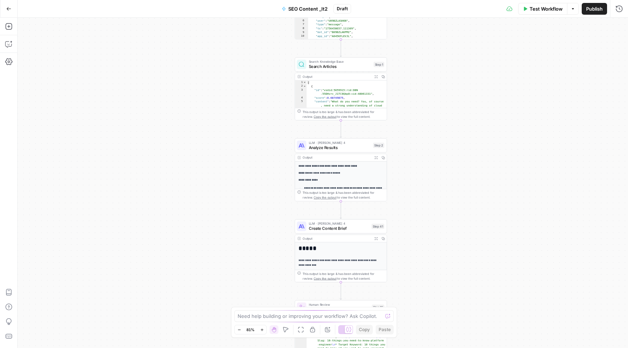
drag, startPoint x: 405, startPoint y: 92, endPoint x: 400, endPoint y: 174, distance: 82.0
click at [400, 174] on div "Workflow Set Inputs Inputs Integration Initial Progress Update Step 22 Output E…" at bounding box center [323, 183] width 611 height 331
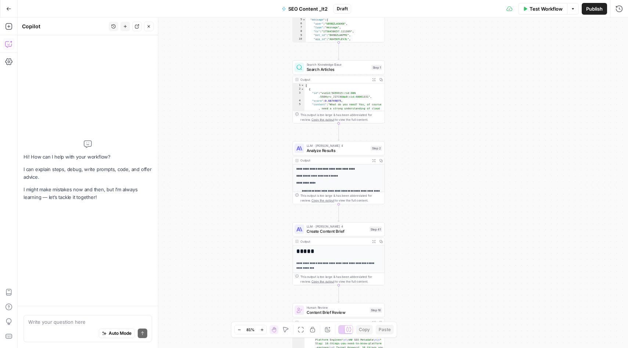
click at [60, 328] on div "Auto Mode Send" at bounding box center [87, 334] width 119 height 16
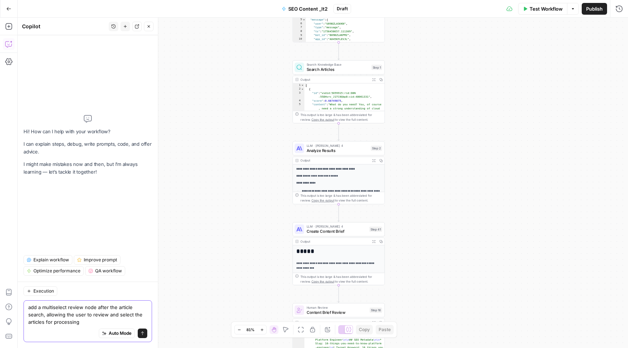
type textarea "add a multiselect review node after the article search, allowing the user to re…"
click at [145, 337] on button "Send" at bounding box center [143, 334] width 10 height 10
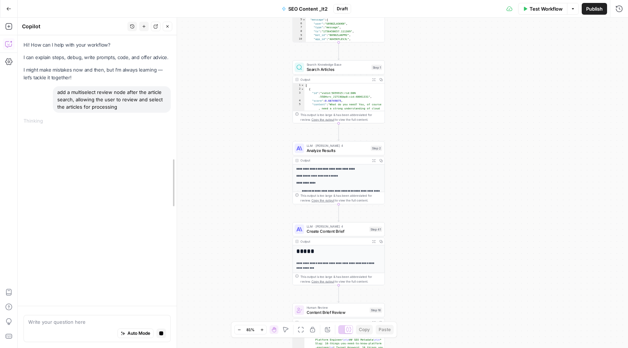
drag, startPoint x: 159, startPoint y: 174, endPoint x: 180, endPoint y: 174, distance: 20.9
click at [180, 174] on div at bounding box center [176, 183] width 7 height 331
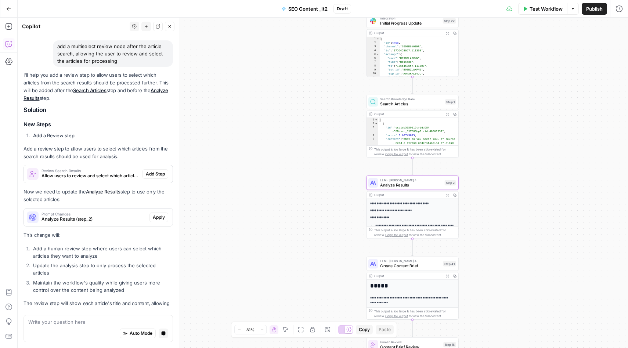
scroll to position [61, 0]
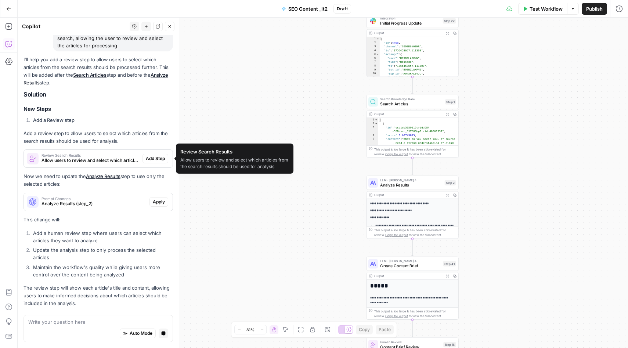
click at [86, 155] on span "Review Search Results" at bounding box center [91, 156] width 98 height 4
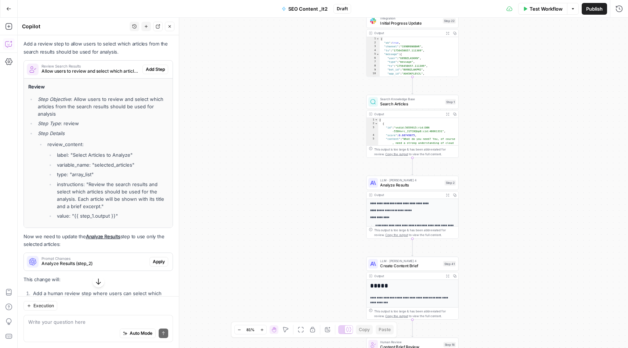
scroll to position [152, 0]
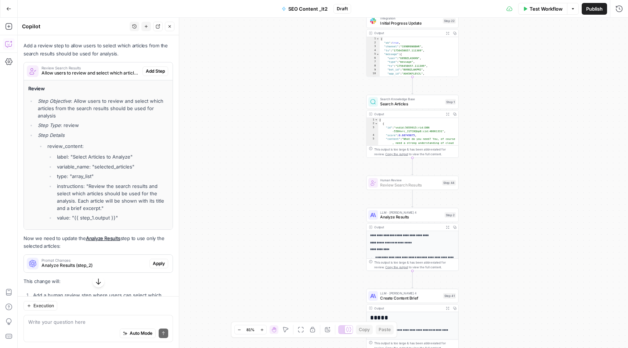
click at [159, 69] on span "Add Step" at bounding box center [155, 71] width 19 height 7
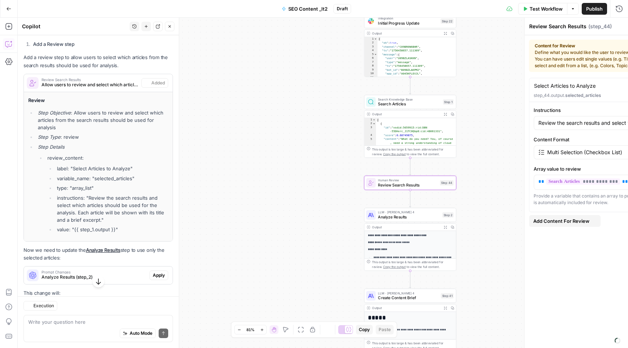
scroll to position [163, 0]
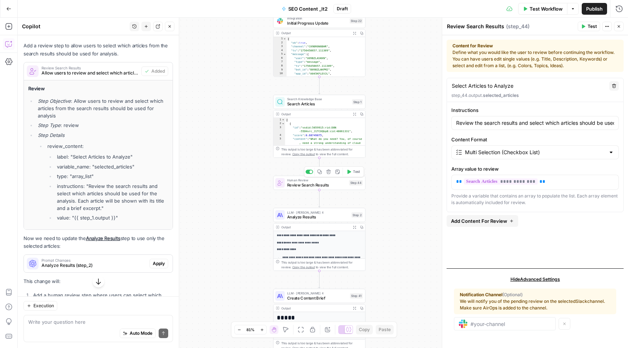
click at [334, 183] on span "Review Search Results" at bounding box center [317, 185] width 60 height 6
click at [339, 184] on span "Review Search Results" at bounding box center [317, 185] width 60 height 6
click at [483, 28] on textarea "Review Search Results" at bounding box center [475, 26] width 57 height 7
drag, startPoint x: 502, startPoint y: 27, endPoint x: 461, endPoint y: 31, distance: 41.3
click at [461, 31] on header "Review Search Results Review Search Results ( step_44 ) Test Actions Close" at bounding box center [535, 27] width 186 height 18
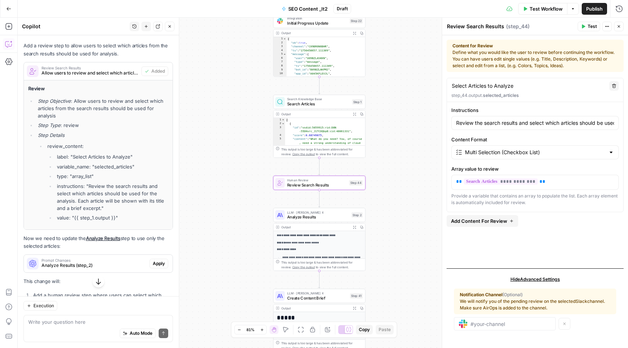
click at [457, 23] on textarea "Review Search Results" at bounding box center [475, 26] width 57 height 7
type textarea "Select Relevant Articles"
click at [540, 26] on div "Select Relevant Articles Select Relevant Articles ( step_44 )" at bounding box center [511, 26] width 129 height 8
click at [544, 180] on p "**********" at bounding box center [535, 181] width 158 height 7
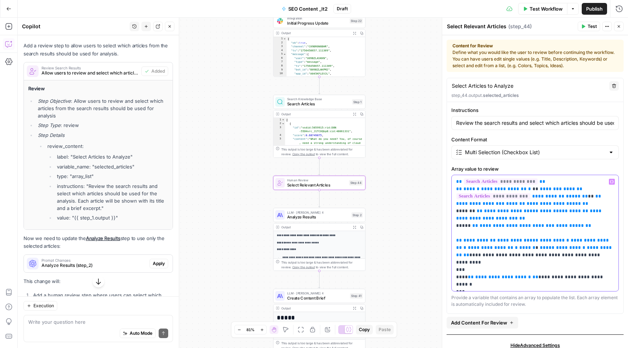
drag, startPoint x: 537, startPoint y: 181, endPoint x: 461, endPoint y: 183, distance: 75.7
click at [461, 183] on p "**********" at bounding box center [535, 233] width 158 height 110
click at [552, 179] on p "**********" at bounding box center [535, 233] width 158 height 110
drag, startPoint x: 538, startPoint y: 182, endPoint x: 461, endPoint y: 182, distance: 77.5
click at [461, 182] on p "**********" at bounding box center [535, 233] width 158 height 110
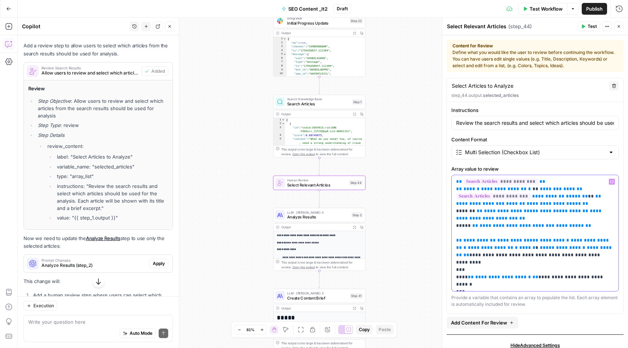
click at [573, 183] on p "**********" at bounding box center [535, 233] width 158 height 110
click at [532, 197] on span "**" at bounding box center [535, 196] width 6 height 5
click at [532, 198] on span "**" at bounding box center [535, 196] width 6 height 5
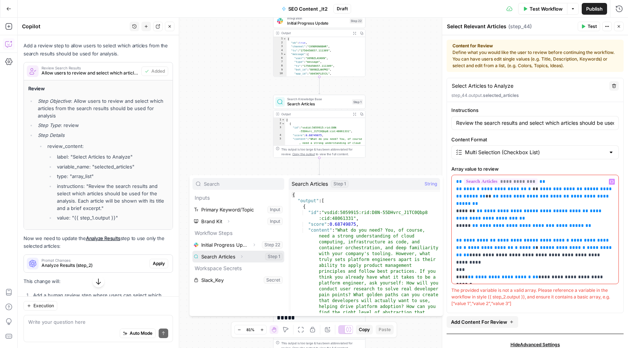
click at [241, 256] on icon "button" at bounding box center [242, 257] width 4 height 4
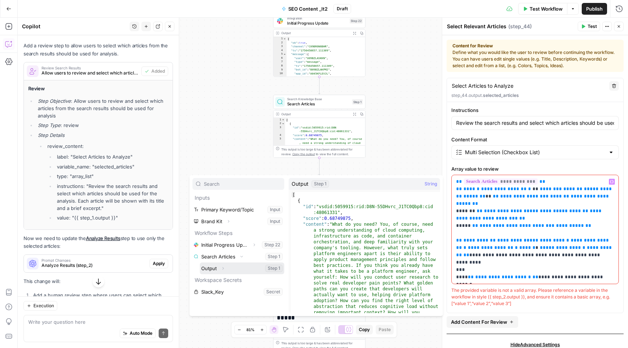
click at [232, 268] on button "Select variable Output" at bounding box center [242, 269] width 84 height 12
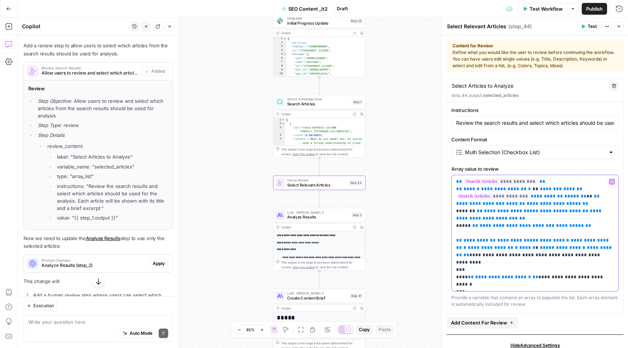
drag, startPoint x: 542, startPoint y: 181, endPoint x: 442, endPoint y: 180, distance: 99.6
click at [442, 180] on div "**********" at bounding box center [535, 183] width 186 height 331
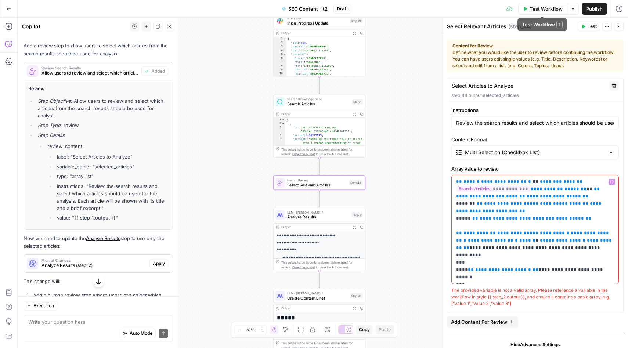
click at [589, 29] on span "Test" at bounding box center [592, 26] width 9 height 7
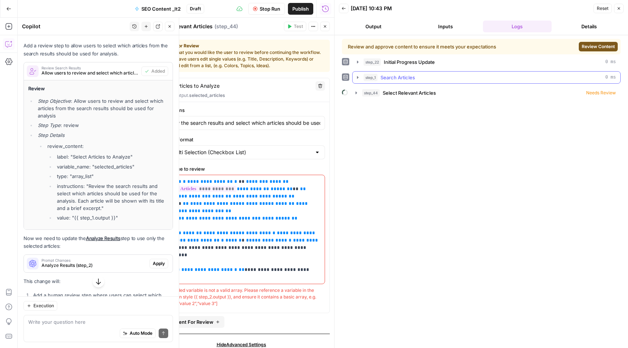
click at [357, 79] on icon "button" at bounding box center [358, 78] width 6 height 6
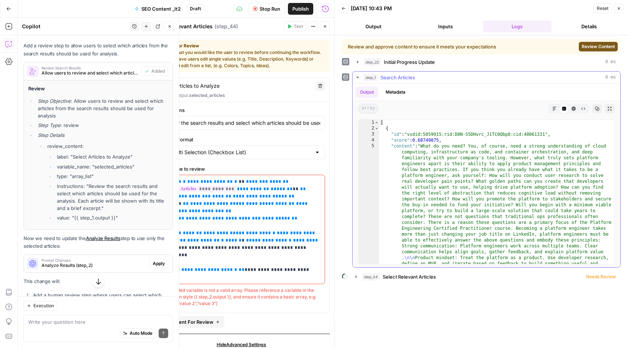
click at [357, 79] on icon "button" at bounding box center [358, 78] width 6 height 6
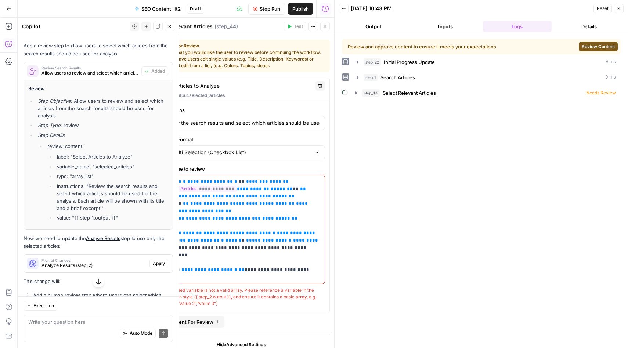
click at [603, 44] on span "Review Content" at bounding box center [598, 46] width 33 height 7
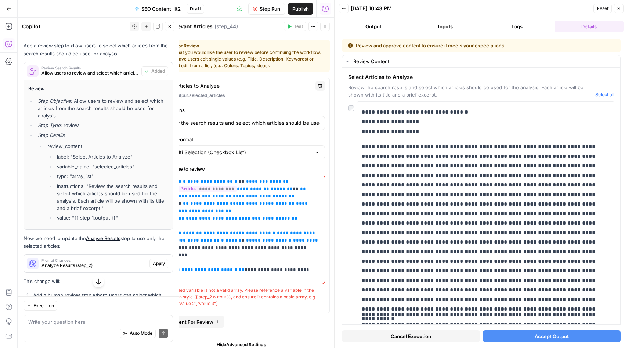
click at [421, 337] on span "Cancel Execution" at bounding box center [411, 336] width 40 height 7
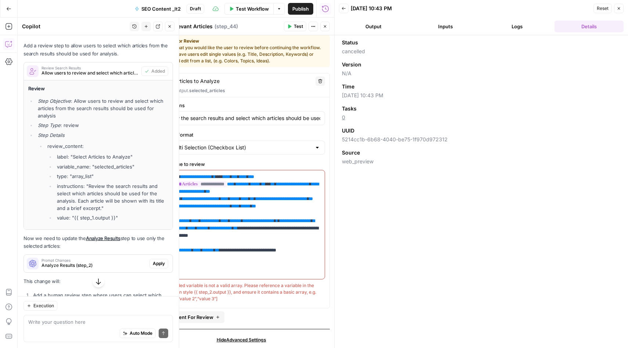
scroll to position [3, 0]
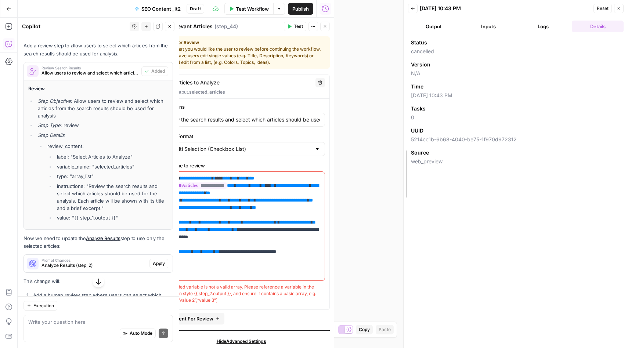
drag, startPoint x: 335, startPoint y: 63, endPoint x: 408, endPoint y: 63, distance: 73.1
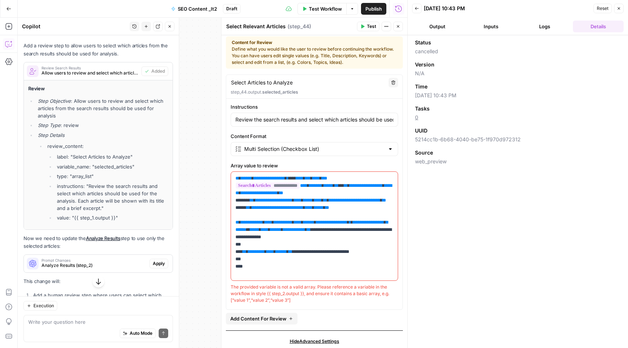
click at [550, 26] on button "Logs" at bounding box center [544, 27] width 51 height 12
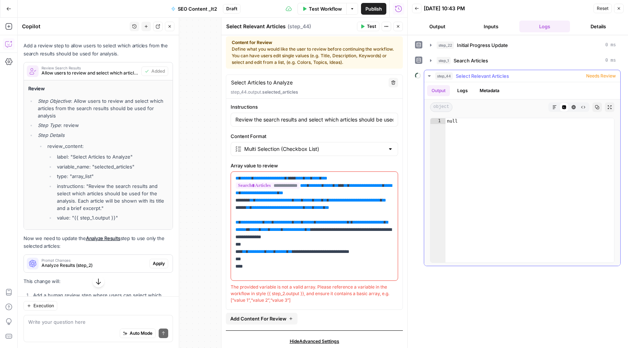
click at [486, 89] on button "Metadata" at bounding box center [489, 90] width 29 height 11
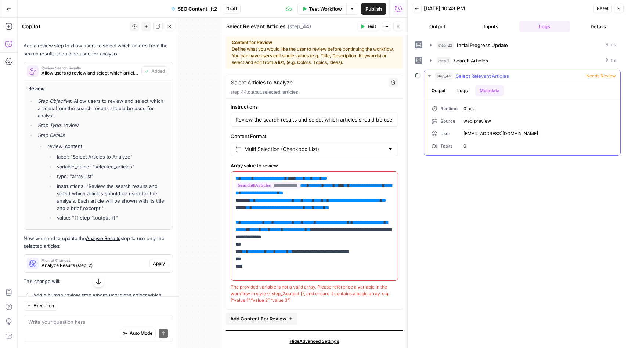
click at [465, 91] on button "Logs" at bounding box center [462, 90] width 19 height 11
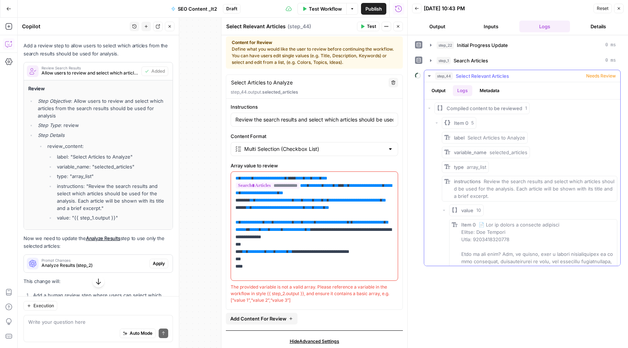
click at [441, 90] on button "Output" at bounding box center [438, 90] width 23 height 11
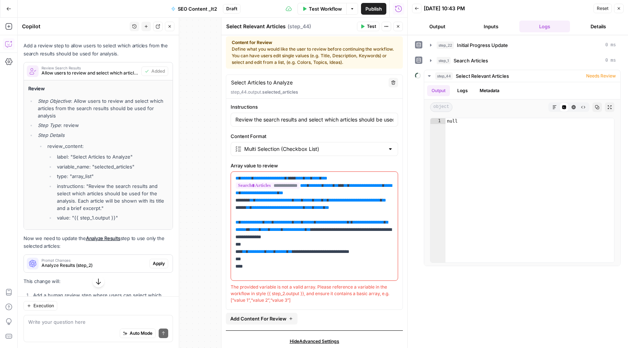
click at [482, 25] on button "Inputs" at bounding box center [491, 27] width 51 height 12
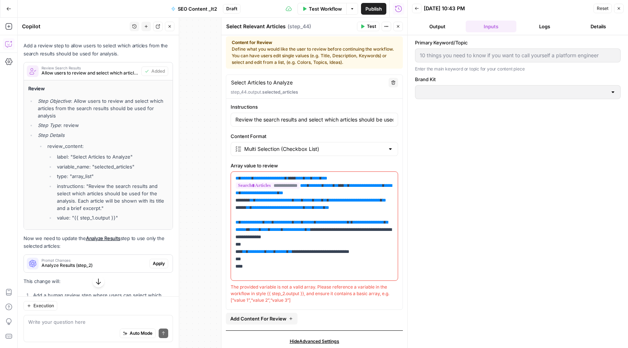
click at [449, 28] on button "Output" at bounding box center [437, 27] width 51 height 12
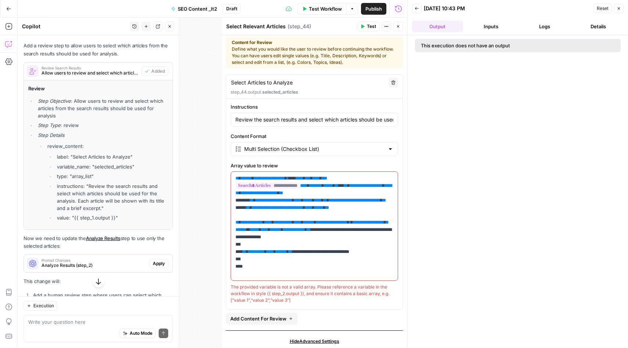
click at [367, 25] on span "Test" at bounding box center [371, 26] width 9 height 7
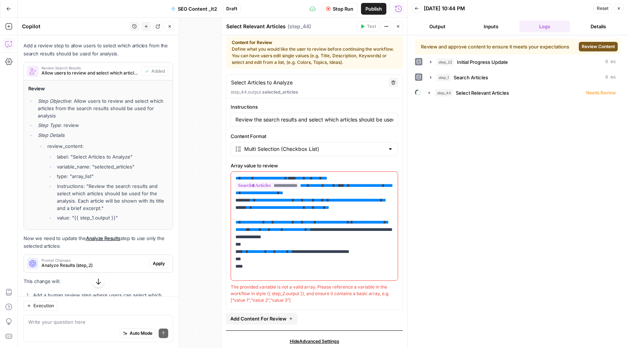
click at [598, 49] on span "Review Content" at bounding box center [598, 46] width 33 height 7
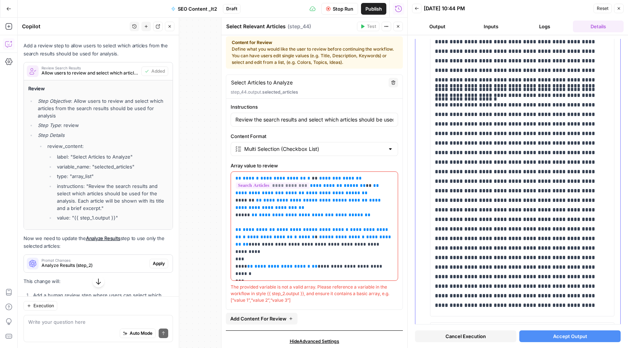
scroll to position [0, 0]
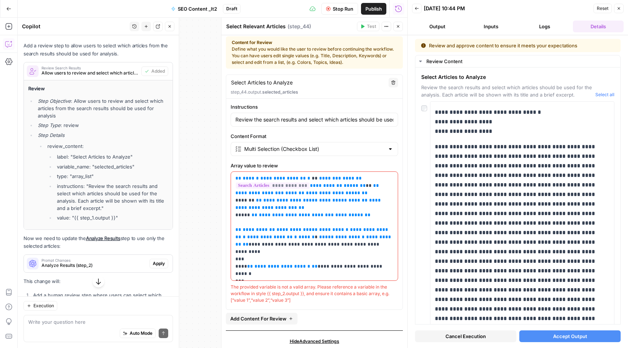
click at [466, 334] on span "Cancel Execution" at bounding box center [466, 336] width 40 height 7
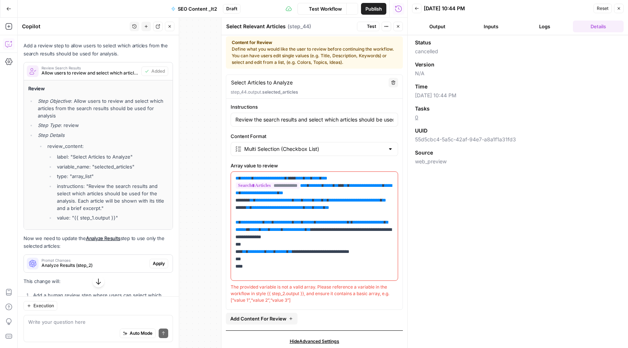
click at [619, 10] on icon "button" at bounding box center [619, 8] width 4 height 4
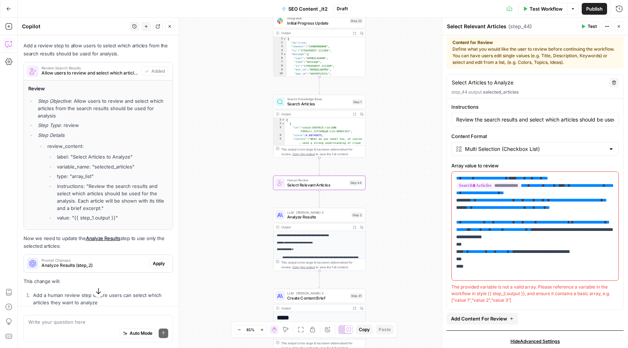
scroll to position [97, 0]
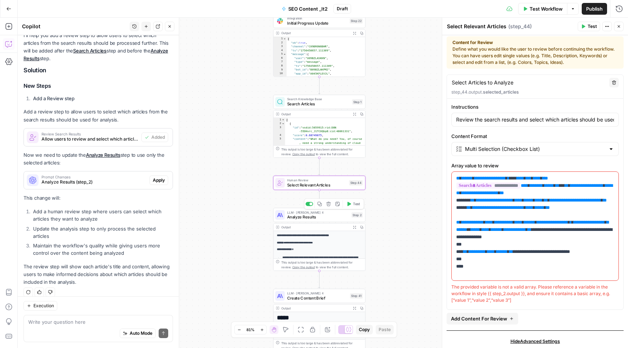
click at [325, 214] on span "Analyze Results" at bounding box center [318, 217] width 62 height 6
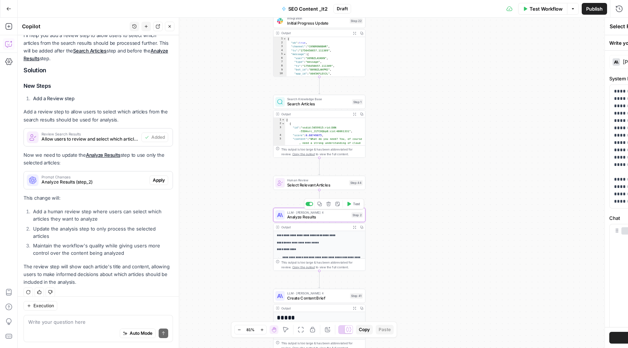
type textarea "Analyze Results"
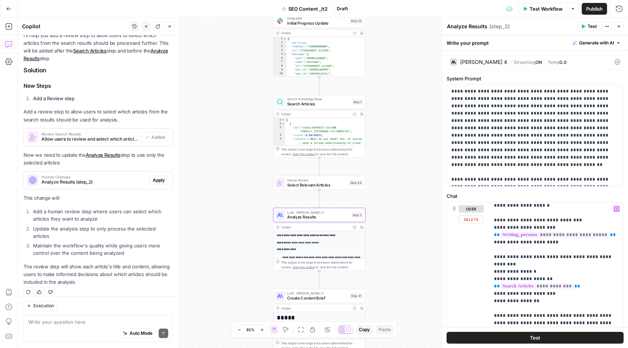
scroll to position [62, 0]
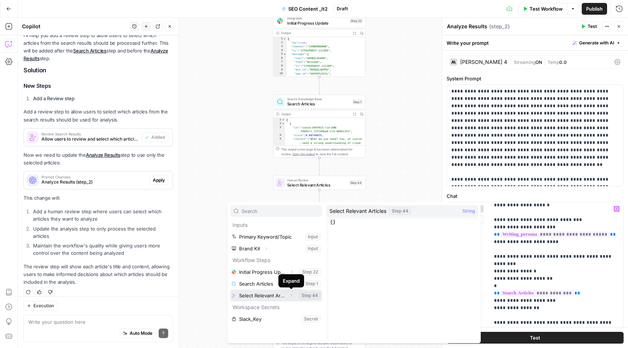
click at [293, 294] on icon "button" at bounding box center [291, 296] width 4 height 4
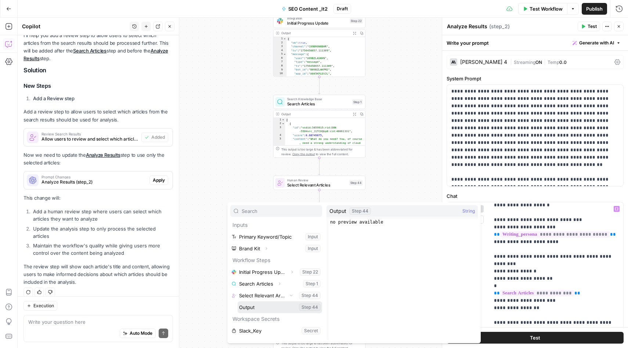
click at [270, 309] on button "Select variable Output" at bounding box center [280, 308] width 84 height 12
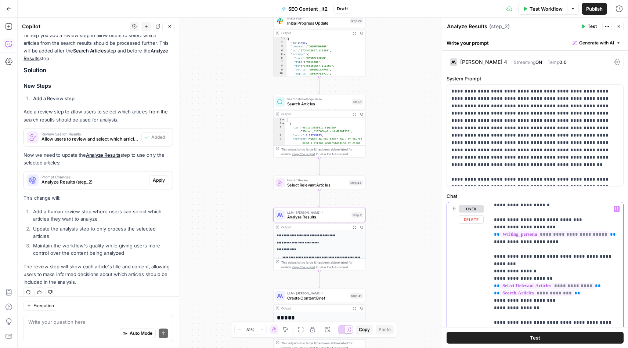
drag, startPoint x: 579, startPoint y: 285, endPoint x: 492, endPoint y: 288, distance: 87.5
click at [492, 288] on div "**********" at bounding box center [557, 351] width 134 height 299
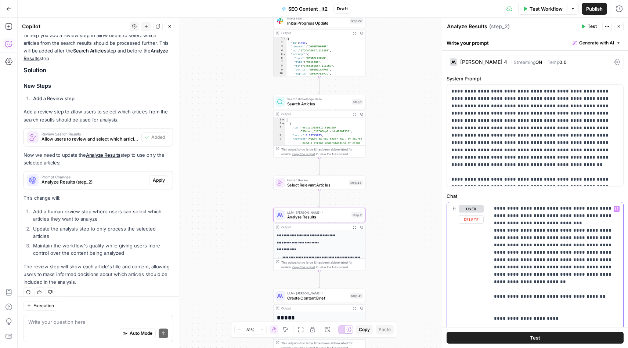
scroll to position [22, 0]
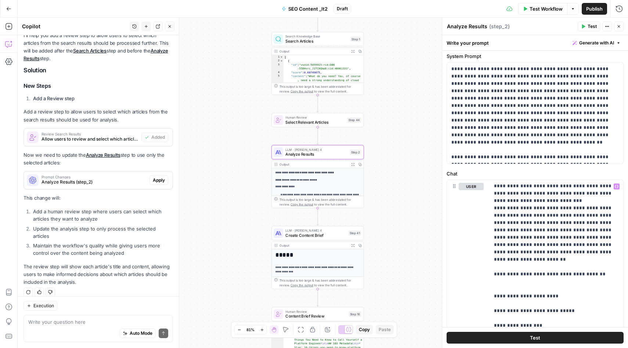
drag, startPoint x: 400, startPoint y: 235, endPoint x: 397, endPoint y: 183, distance: 52.7
click at [397, 183] on div "Workflow Set Inputs Inputs Integration Initial Progress Update Step 22 Output E…" at bounding box center [323, 183] width 611 height 331
click at [592, 25] on span "Test" at bounding box center [592, 26] width 9 height 7
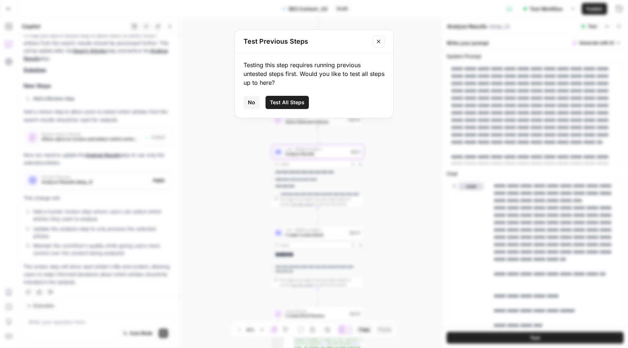
drag, startPoint x: 255, startPoint y: 102, endPoint x: 363, endPoint y: 65, distance: 114.0
click at [362, 65] on div "Testing this step requires running previous untested steps first. Would you lik…" at bounding box center [314, 85] width 159 height 65
click at [379, 44] on icon "Close modal" at bounding box center [379, 42] width 6 height 6
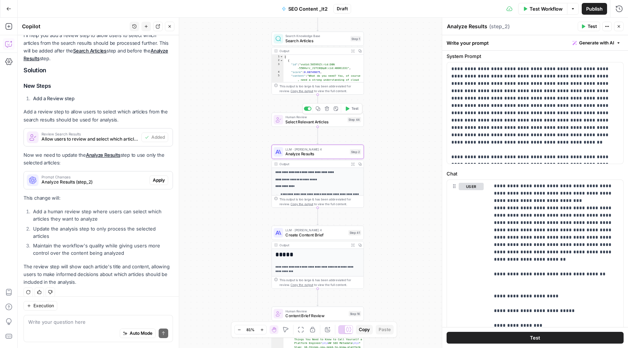
click at [304, 122] on span "Select Relevant Articles" at bounding box center [315, 122] width 60 height 6
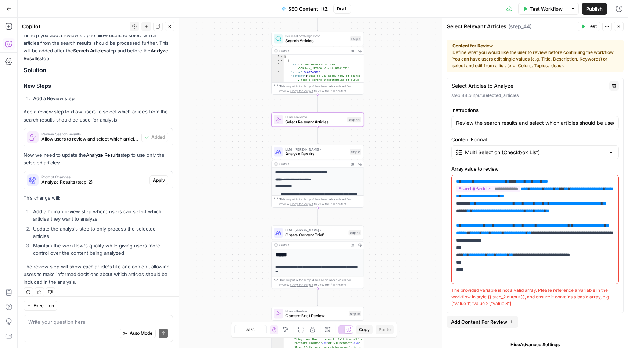
click at [588, 26] on span "Test" at bounding box center [592, 26] width 9 height 7
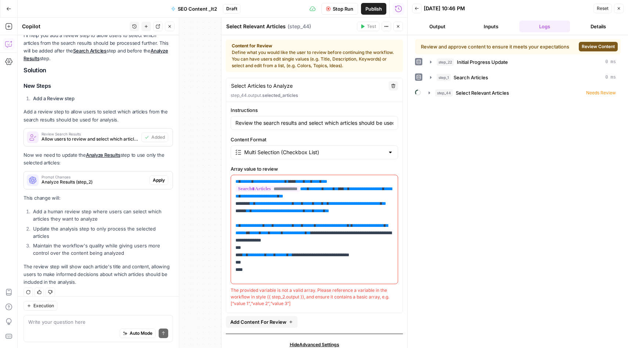
click at [601, 48] on span "Review Content" at bounding box center [598, 46] width 33 height 7
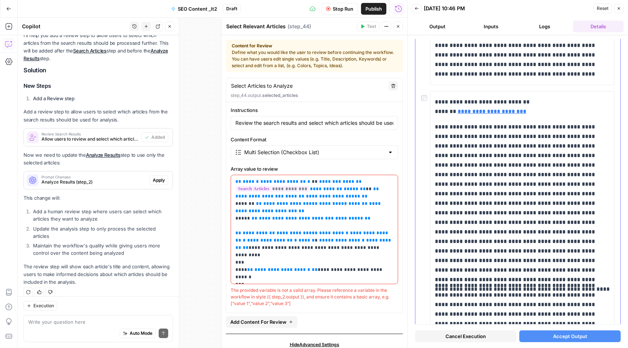
scroll to position [1269, 0]
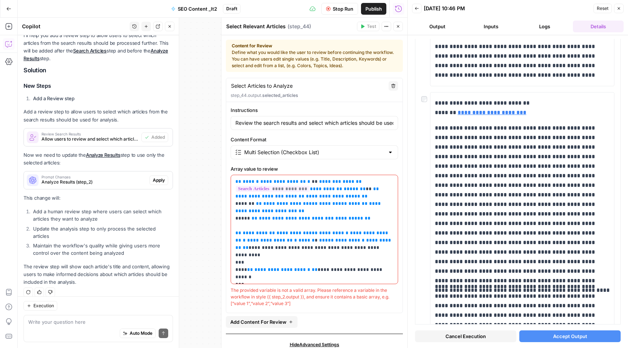
click at [569, 333] on span "Accept Output" at bounding box center [570, 336] width 34 height 7
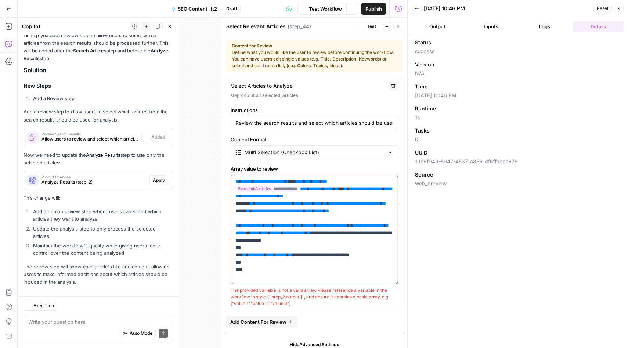
scroll to position [97, 0]
click at [172, 26] on icon "button" at bounding box center [170, 26] width 4 height 4
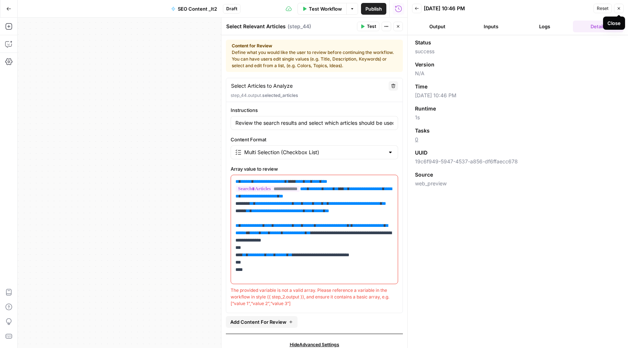
click at [619, 10] on icon "button" at bounding box center [619, 8] width 4 height 4
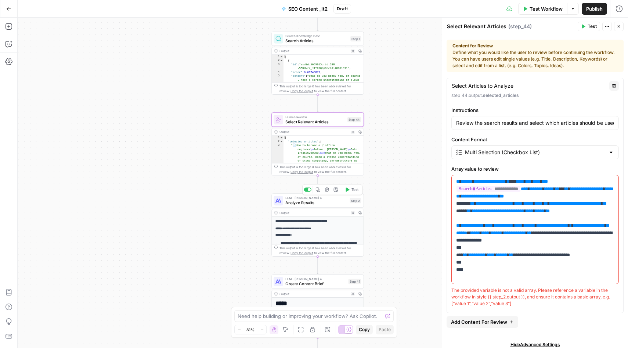
click at [325, 198] on span "LLM · [PERSON_NAME] 4" at bounding box center [316, 198] width 62 height 5
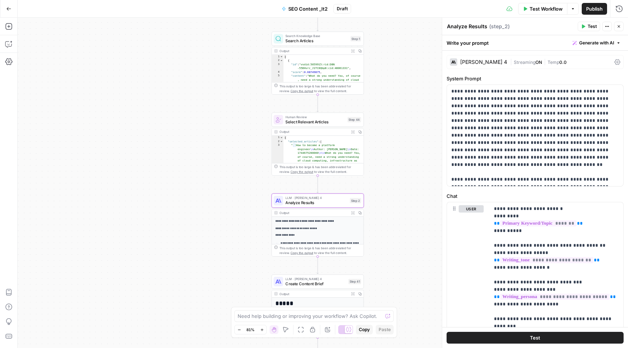
click at [590, 29] on span "Test" at bounding box center [592, 26] width 9 height 7
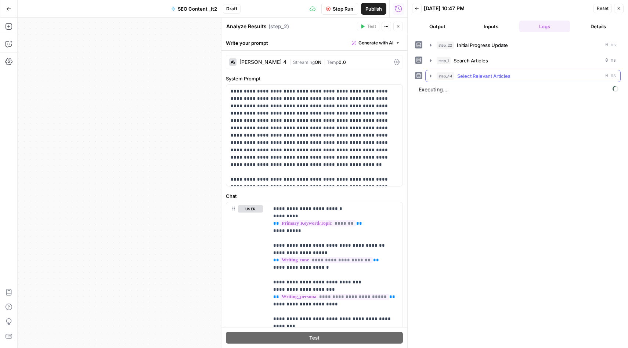
click at [431, 75] on icon "button" at bounding box center [430, 76] width 1 height 3
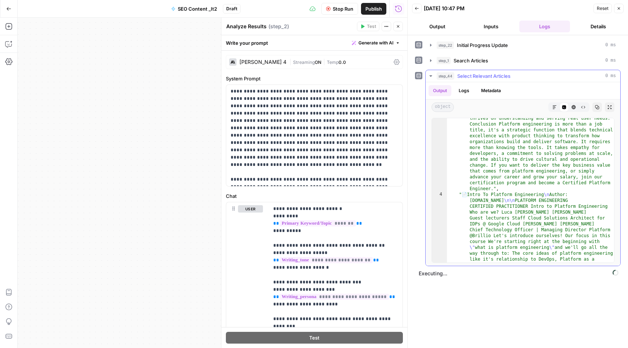
scroll to position [283, 0]
click at [556, 107] on icon "button" at bounding box center [555, 107] width 4 height 4
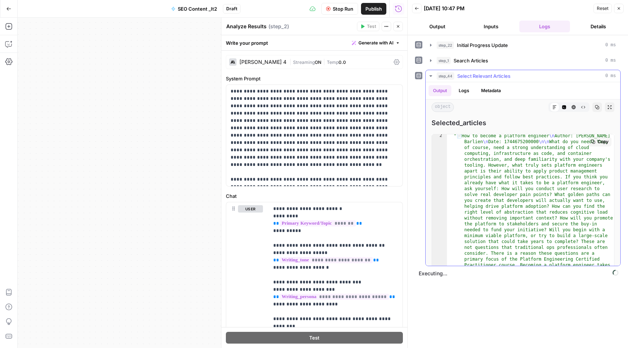
scroll to position [0, 0]
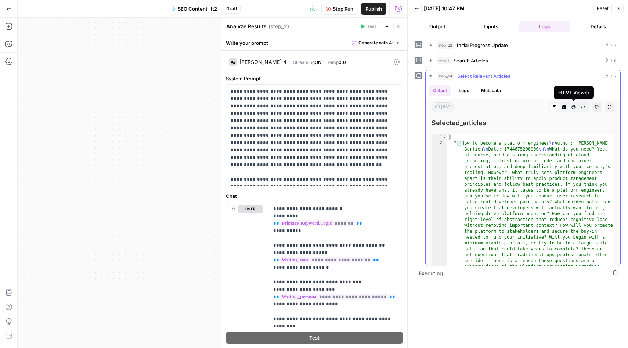
click at [572, 107] on icon "button" at bounding box center [574, 107] width 4 height 4
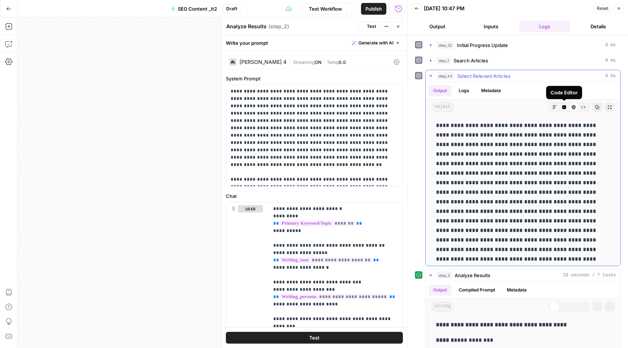
click at [553, 109] on icon "button" at bounding box center [555, 107] width 4 height 4
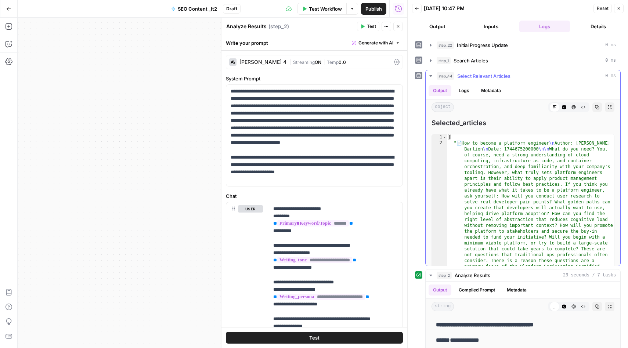
click at [466, 87] on button "Logs" at bounding box center [463, 90] width 19 height 11
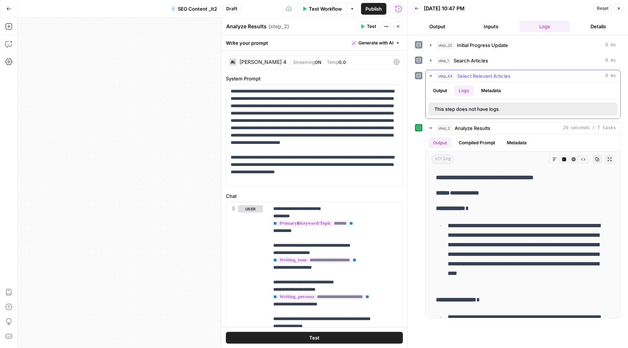
click at [485, 90] on button "Metadata" at bounding box center [491, 90] width 29 height 11
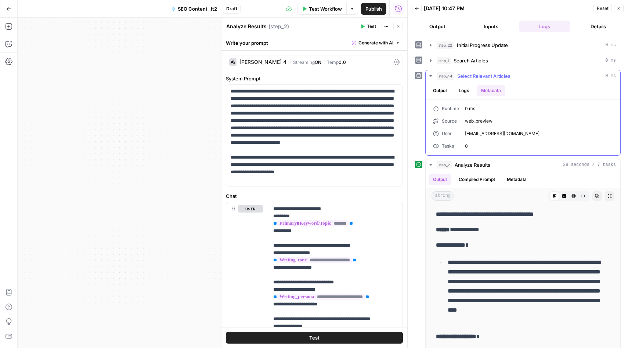
click at [443, 89] on button "Output" at bounding box center [440, 90] width 23 height 11
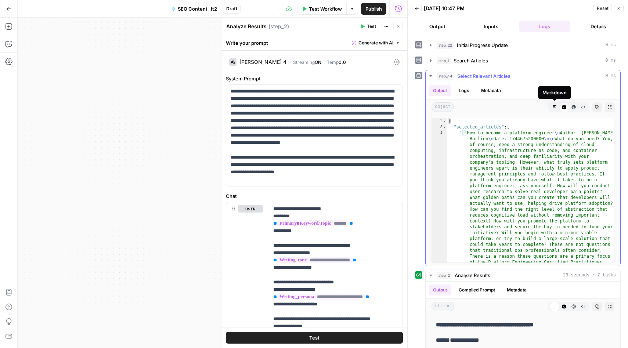
click at [556, 108] on icon "button" at bounding box center [555, 107] width 4 height 4
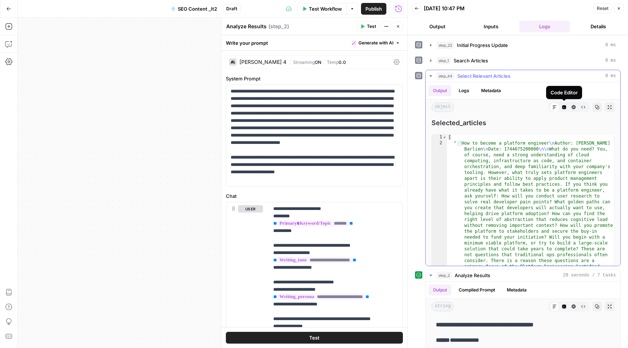
click at [564, 108] on icon "button" at bounding box center [564, 107] width 4 height 4
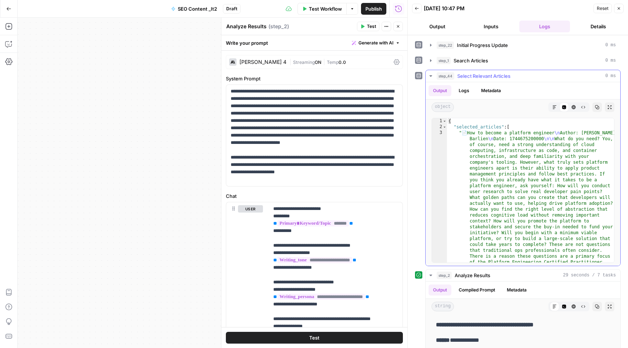
click at [555, 107] on icon "button" at bounding box center [555, 107] width 4 height 4
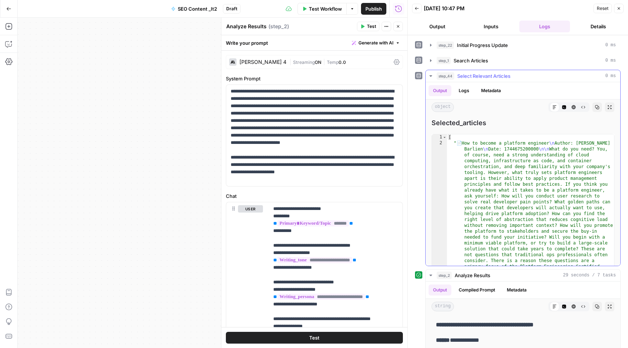
click at [573, 108] on icon "button" at bounding box center [574, 107] width 4 height 4
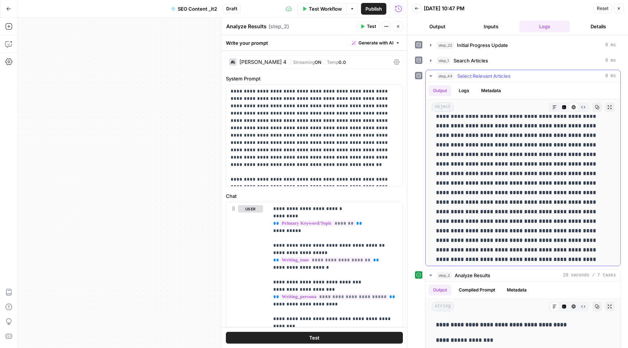
scroll to position [931, 0]
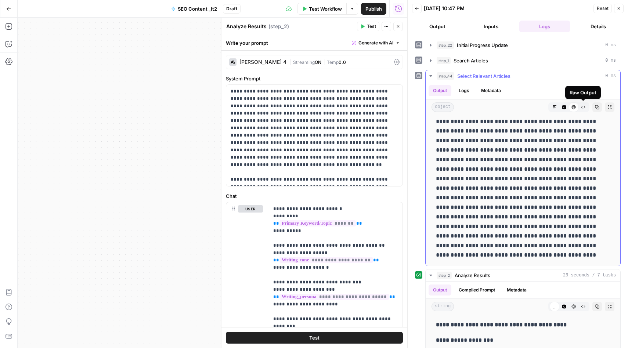
click at [586, 108] on button "Raw Output" at bounding box center [584, 107] width 10 height 10
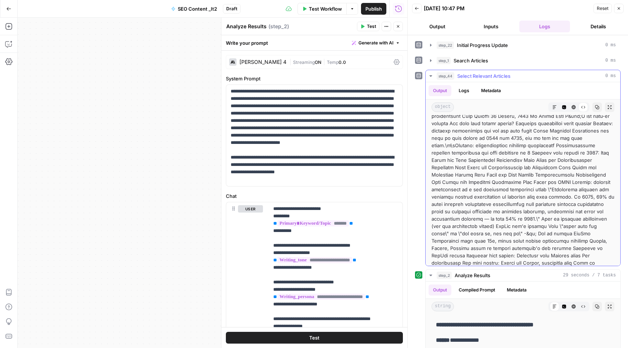
scroll to position [501, 0]
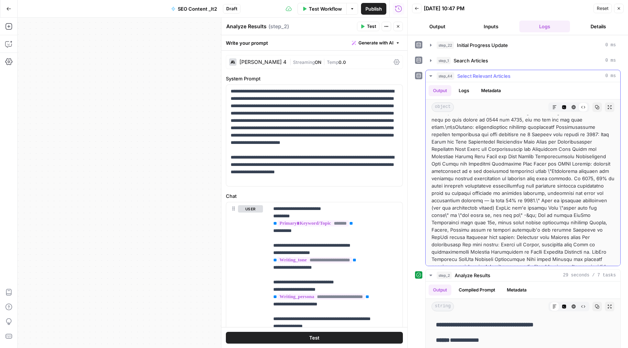
click at [430, 76] on icon "button" at bounding box center [430, 75] width 3 height 1
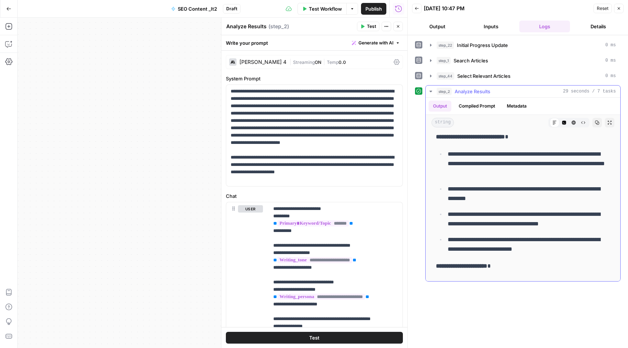
scroll to position [0, 0]
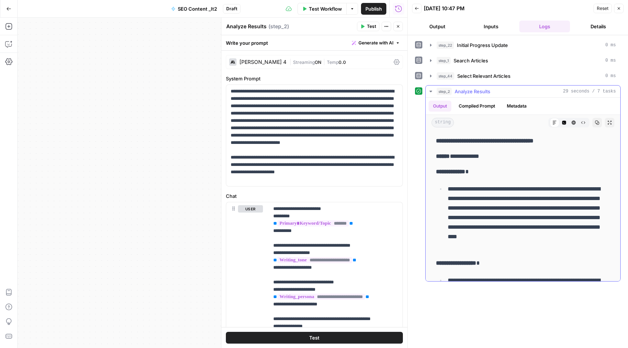
click at [430, 90] on icon "button" at bounding box center [431, 92] width 6 height 6
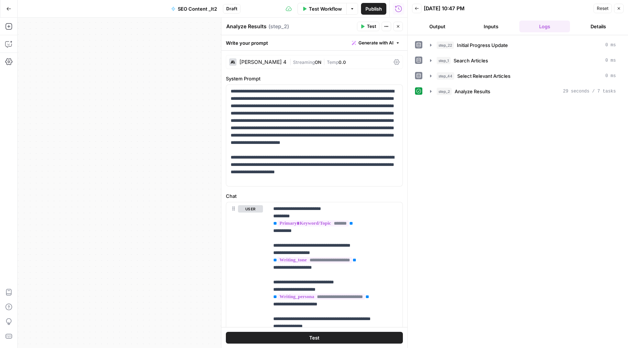
click at [619, 11] on button "Close" at bounding box center [619, 9] width 10 height 10
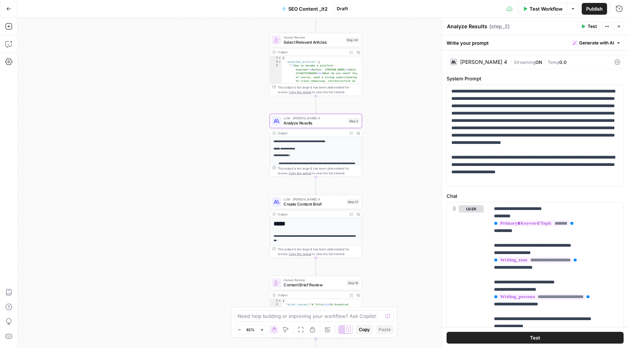
drag, startPoint x: 383, startPoint y: 205, endPoint x: 380, endPoint y: 122, distance: 83.8
click at [380, 122] on div "Workflow Set Inputs Inputs Integration Initial Progress Update Step 22 Output E…" at bounding box center [323, 183] width 611 height 331
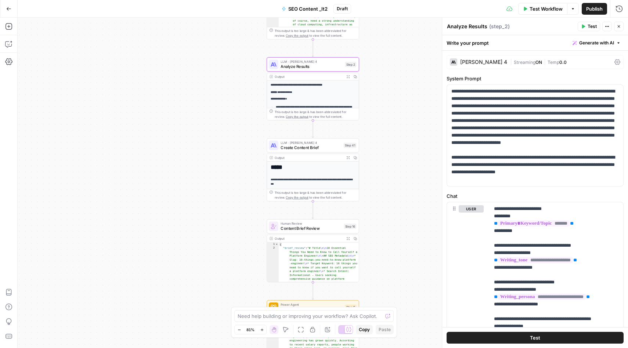
drag, startPoint x: 386, startPoint y: 201, endPoint x: 382, endPoint y: 130, distance: 71.1
click at [382, 130] on div "Workflow Set Inputs Inputs Integration Initial Progress Update Step 22 Output E…" at bounding box center [323, 183] width 611 height 331
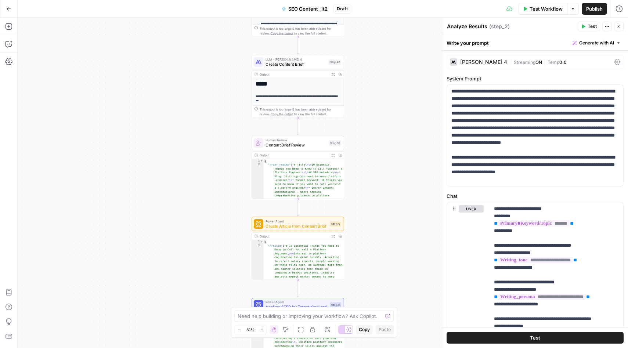
drag, startPoint x: 379, startPoint y: 162, endPoint x: 366, endPoint y: 94, distance: 70.0
click at [366, 93] on div "Workflow Set Inputs Inputs Integration Initial Progress Update Step 22 Output E…" at bounding box center [323, 183] width 611 height 331
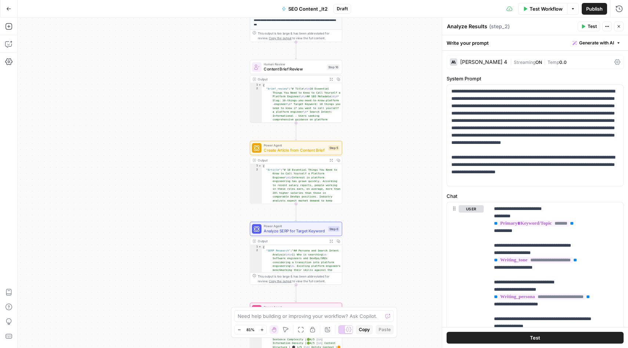
drag, startPoint x: 385, startPoint y: 172, endPoint x: 384, endPoint y: 100, distance: 72.0
click at [384, 100] on div "Workflow Set Inputs Inputs Integration Initial Progress Update Step 22 Output E…" at bounding box center [323, 183] width 611 height 331
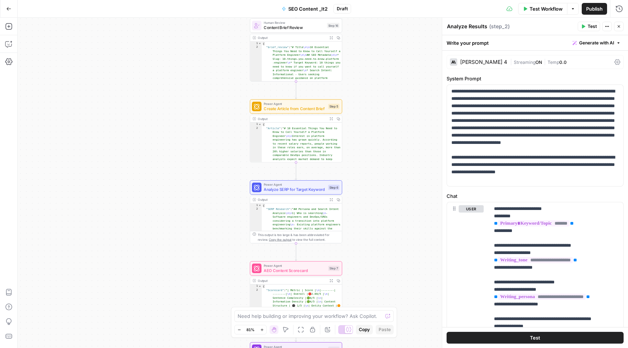
drag, startPoint x: 359, startPoint y: 158, endPoint x: 358, endPoint y: 79, distance: 78.6
click at [358, 79] on div "Workflow Set Inputs Inputs Integration Initial Progress Update Step 22 Output E…" at bounding box center [323, 183] width 611 height 331
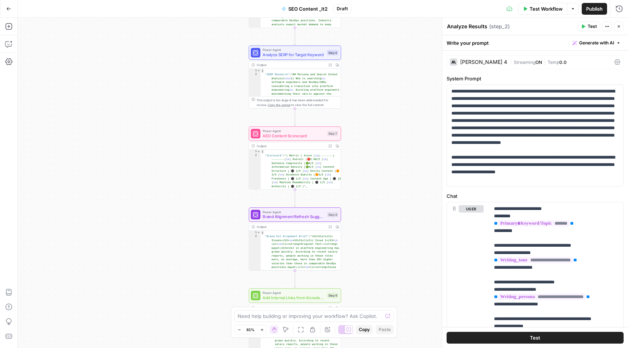
drag, startPoint x: 372, startPoint y: 184, endPoint x: 372, endPoint y: 81, distance: 103.2
click at [372, 81] on div "Workflow Set Inputs Inputs Integration Initial Progress Update Step 22 Output E…" at bounding box center [323, 183] width 611 height 331
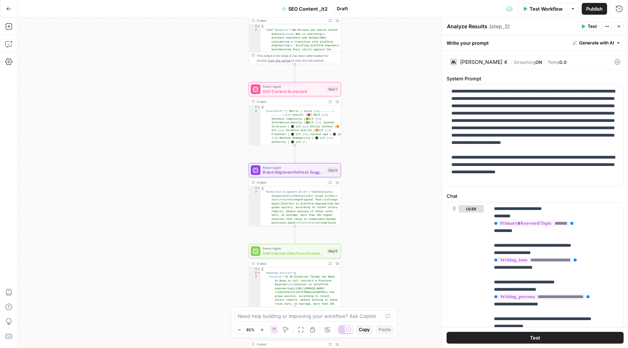
drag, startPoint x: 376, startPoint y: 161, endPoint x: 376, endPoint y: 71, distance: 90.7
click at [376, 71] on div "Workflow Set Inputs Inputs Integration Initial Progress Update Step 22 Output E…" at bounding box center [323, 183] width 611 height 331
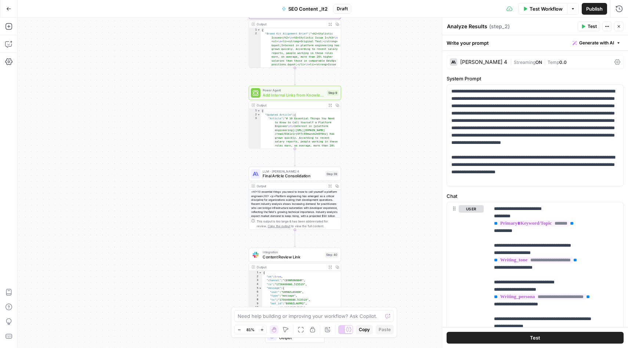
drag, startPoint x: 379, startPoint y: 147, endPoint x: 379, endPoint y: 46, distance: 101.0
click at [379, 46] on div "Workflow Set Inputs Inputs Integration Initial Progress Update Step 22 Output E…" at bounding box center [323, 183] width 611 height 331
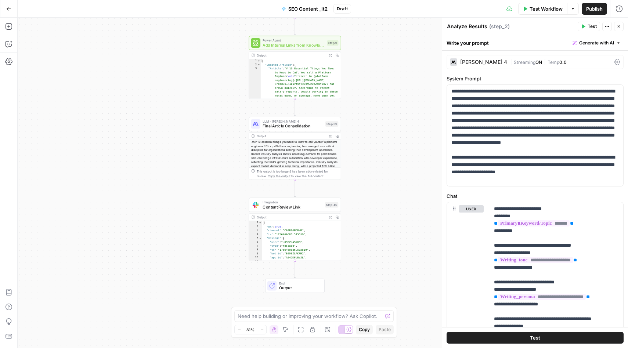
drag, startPoint x: 380, startPoint y: 141, endPoint x: 380, endPoint y: 66, distance: 75.3
click at [380, 66] on div "Workflow Set Inputs Inputs Integration Initial Progress Update Step 22 Output E…" at bounding box center [323, 183] width 611 height 331
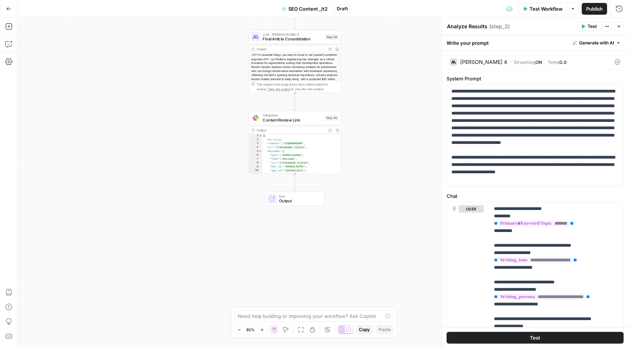
drag, startPoint x: 381, startPoint y: 141, endPoint x: 381, endPoint y: 79, distance: 62.5
click at [381, 79] on div "Workflow Set Inputs Inputs Integration Initial Progress Update Step 22 Output E…" at bounding box center [323, 183] width 611 height 331
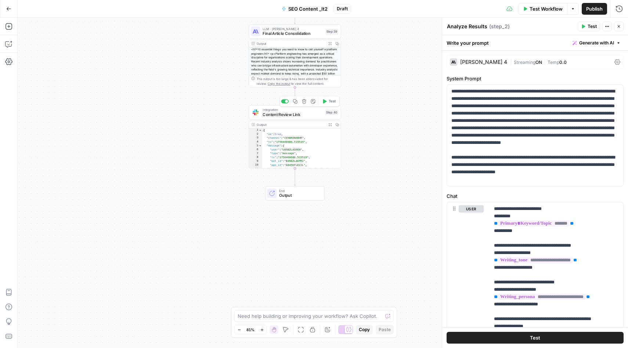
click at [283, 112] on span "Content Review Link" at bounding box center [293, 115] width 60 height 6
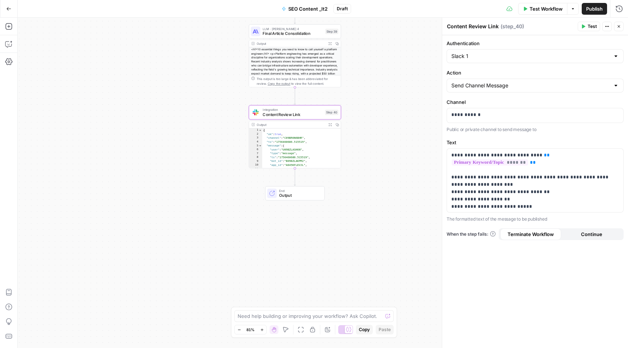
click at [594, 22] on button "Test" at bounding box center [589, 27] width 22 height 10
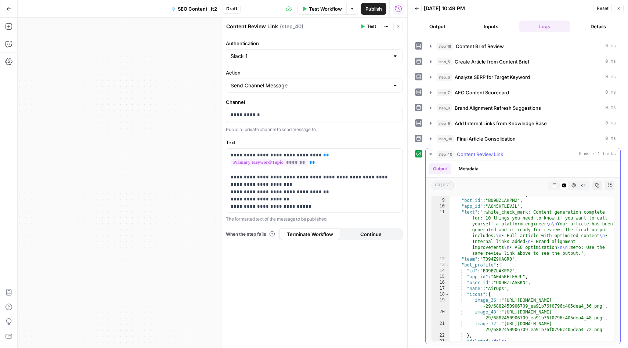
scroll to position [69, 0]
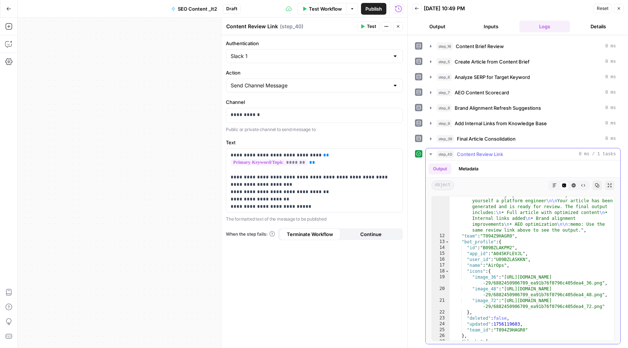
click at [576, 186] on button "HTML Viewer" at bounding box center [574, 186] width 10 height 10
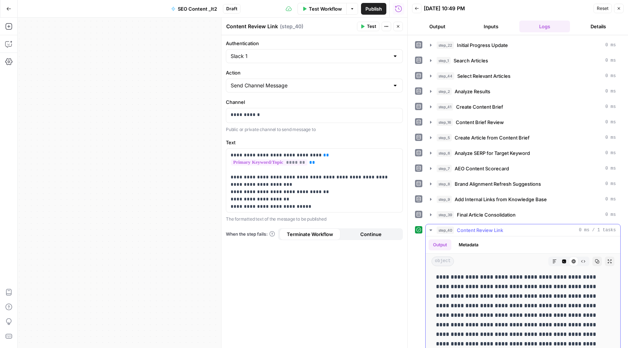
scroll to position [106, 0]
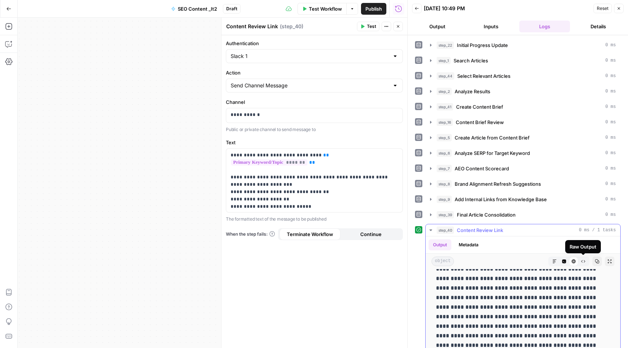
click at [583, 260] on icon "button" at bounding box center [583, 261] width 4 height 4
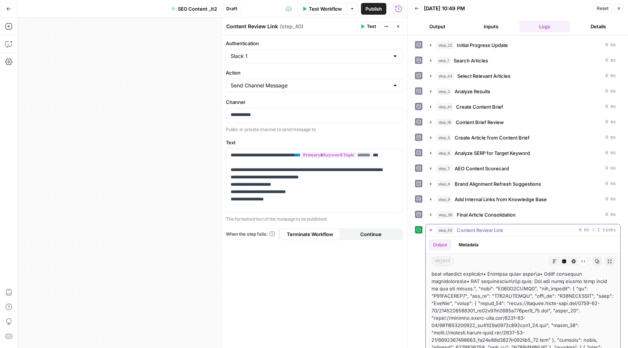
click at [553, 261] on icon "button" at bounding box center [555, 262] width 4 height 4
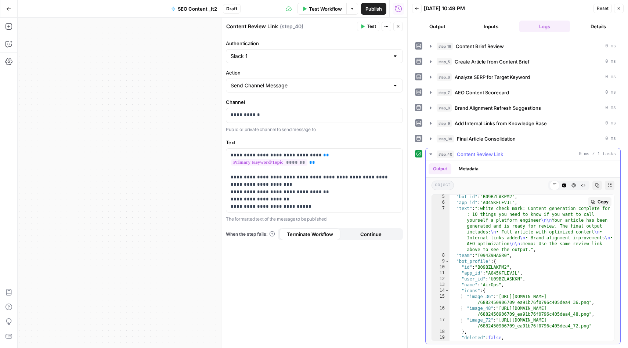
scroll to position [0, 0]
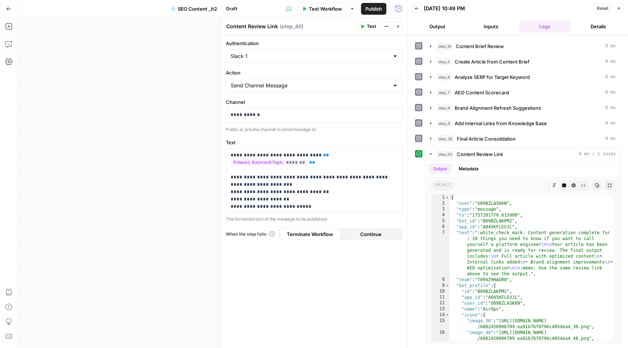
click at [619, 8] on icon "button" at bounding box center [619, 8] width 4 height 4
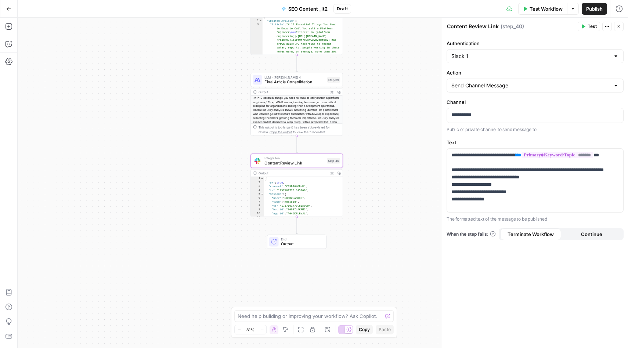
drag, startPoint x: 409, startPoint y: 87, endPoint x: 411, endPoint y: 136, distance: 48.5
click at [411, 136] on div "Workflow Set Inputs Inputs Integration Initial Progress Update Step 22 Output E…" at bounding box center [323, 183] width 611 height 331
click at [11, 28] on icon "button" at bounding box center [8, 26] width 7 height 7
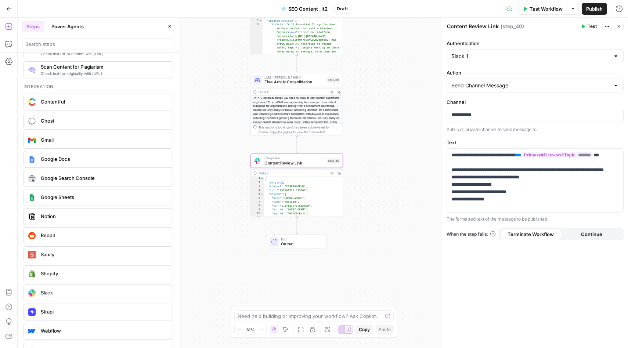
scroll to position [1253, 0]
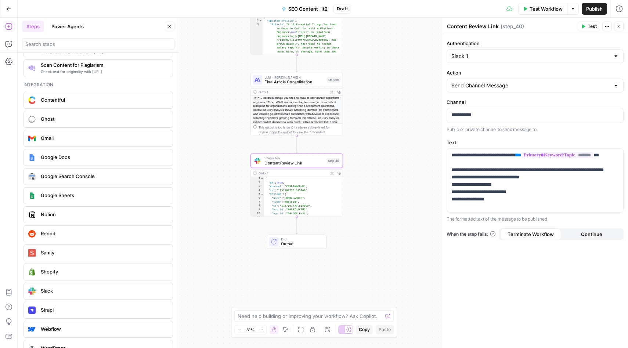
click at [65, 158] on span "Google Docs" at bounding box center [104, 157] width 126 height 7
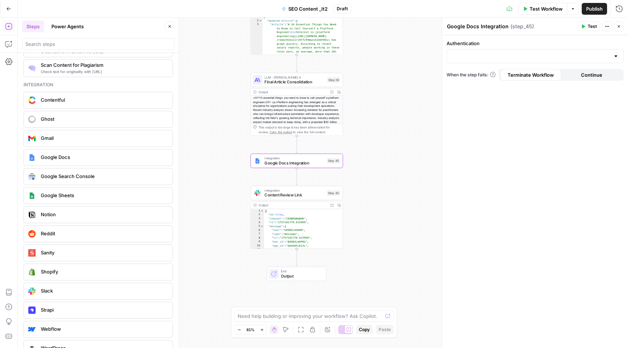
click at [502, 26] on textarea "Google Docs Integration" at bounding box center [478, 26] width 62 height 7
drag, startPoint x: 506, startPoint y: 28, endPoint x: 481, endPoint y: 26, distance: 25.0
click at [481, 26] on textarea "Google Docs Integration" at bounding box center [478, 26] width 62 height 7
type textarea "Export to Google Docs"
click at [615, 58] on div at bounding box center [616, 56] width 6 height 7
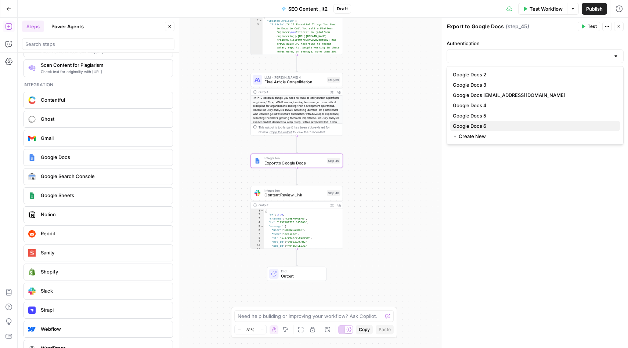
click at [492, 125] on span "Google Docs 6" at bounding box center [534, 125] width 162 height 7
type input "Google Docs 6"
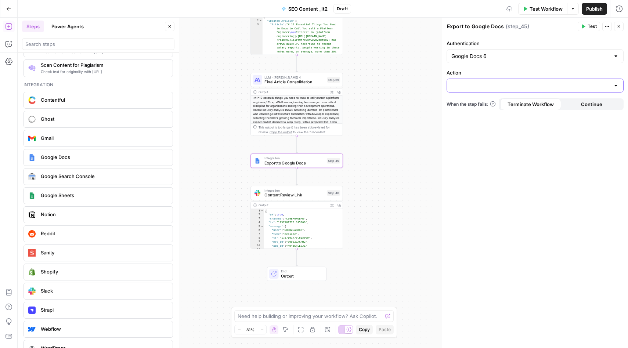
click at [519, 87] on input "Action" at bounding box center [530, 85] width 159 height 7
click at [489, 104] on span "Create Document" at bounding box center [534, 103] width 162 height 7
type input "Create Document"
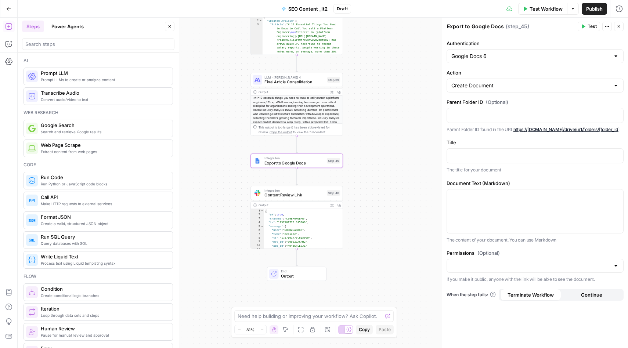
click at [590, 292] on span "Continue" at bounding box center [591, 294] width 21 height 7
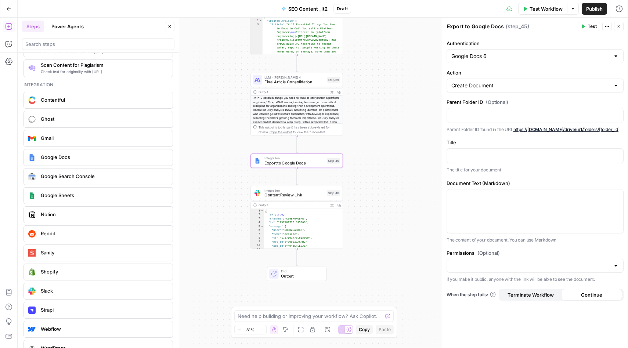
click at [616, 264] on div at bounding box center [616, 265] width 6 height 7
click at [533, 291] on span "Public" at bounding box center [534, 294] width 162 height 7
type input "Public"
click at [475, 200] on div at bounding box center [535, 212] width 176 height 44
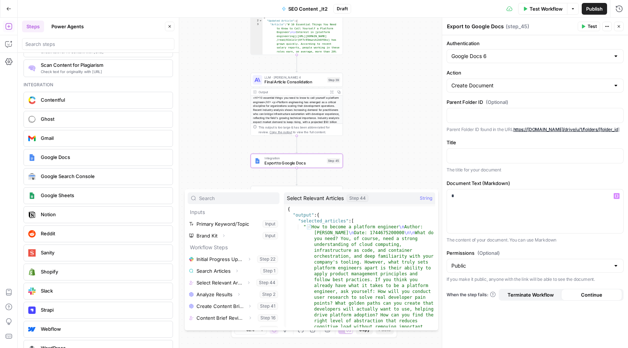
scroll to position [90, 0]
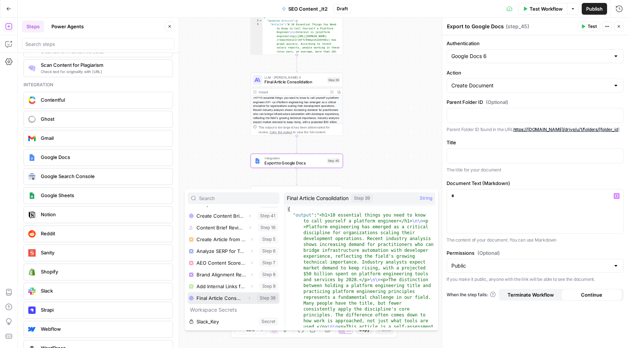
click at [249, 297] on icon "button" at bounding box center [249, 298] width 4 height 4
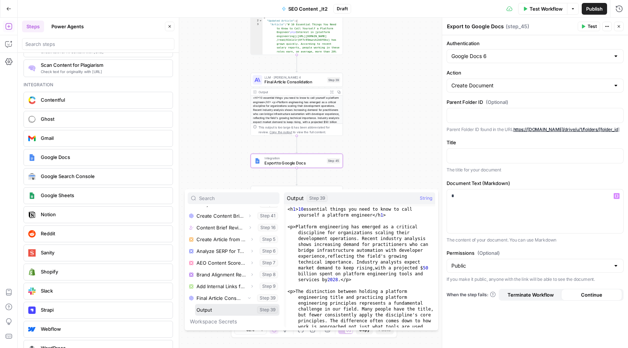
click at [239, 312] on button "Select variable Output" at bounding box center [237, 310] width 84 height 12
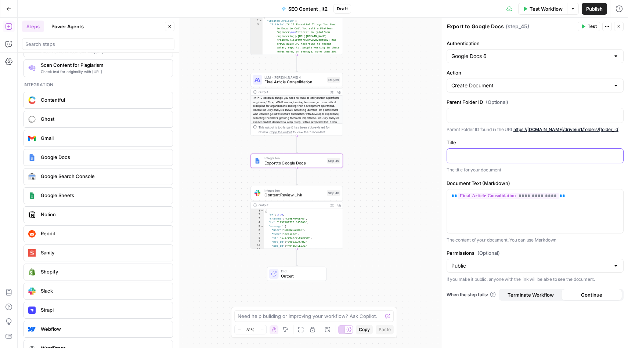
click at [485, 153] on p at bounding box center [535, 155] width 168 height 7
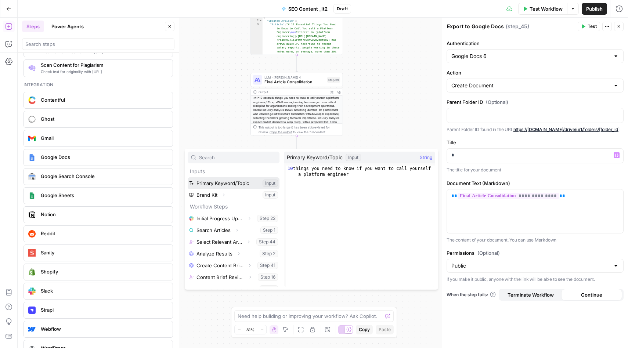
click at [245, 184] on button "Select variable Primary Keyword/Topic" at bounding box center [234, 183] width 92 height 12
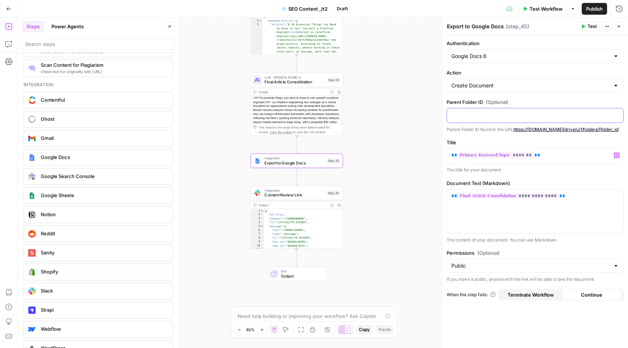
click at [477, 116] on p at bounding box center [535, 114] width 168 height 7
click at [484, 72] on label "Action" at bounding box center [535, 72] width 177 height 7
click at [484, 82] on input "Create Document" at bounding box center [530, 85] width 159 height 7
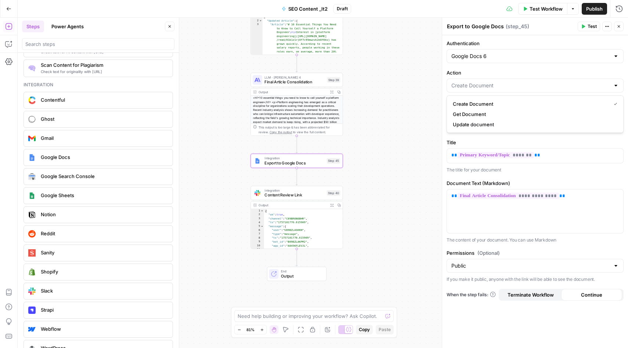
type input "Create Document"
click at [588, 26] on span "Test" at bounding box center [592, 26] width 9 height 7
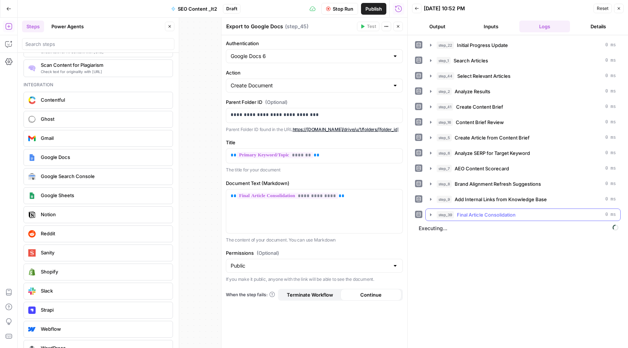
click at [432, 214] on icon "button" at bounding box center [431, 215] width 6 height 6
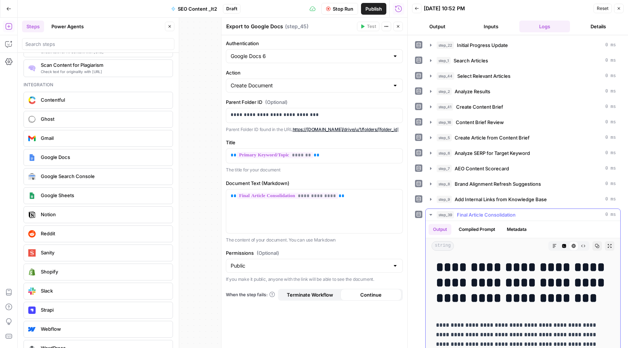
click at [431, 216] on icon "button" at bounding box center [431, 215] width 6 height 6
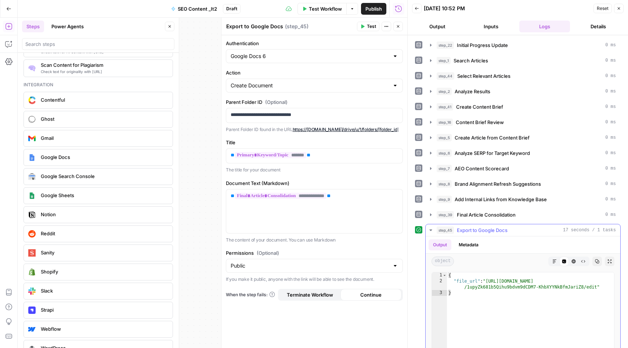
type textarea "**********"
drag, startPoint x: 597, startPoint y: 289, endPoint x: 489, endPoint y: 281, distance: 108.3
click at [489, 281] on div "{ "file_url" : "https://docs.google.com/document/d /1upyZk681b5Qihu9bdvm9dCDM7-…" at bounding box center [530, 351] width 167 height 156
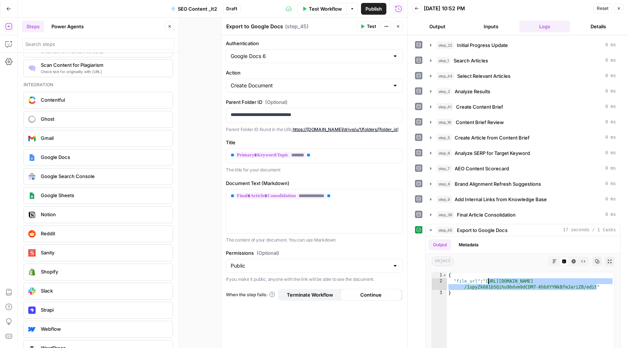
click at [620, 5] on button "Close" at bounding box center [619, 9] width 10 height 10
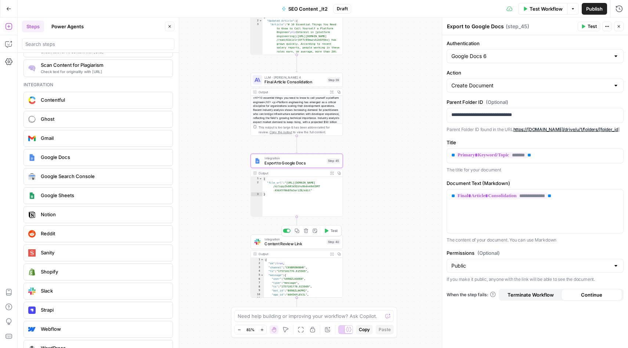
click at [282, 242] on span "Content Review Link" at bounding box center [295, 244] width 60 height 6
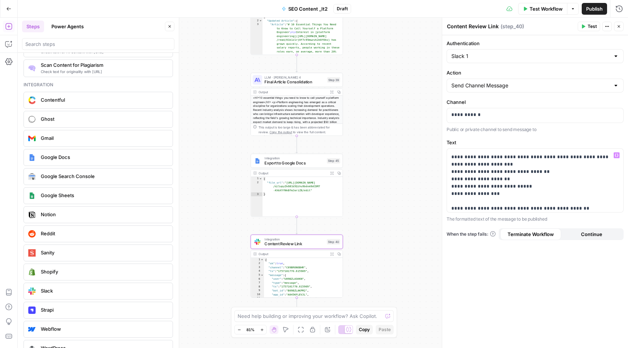
scroll to position [23, 0]
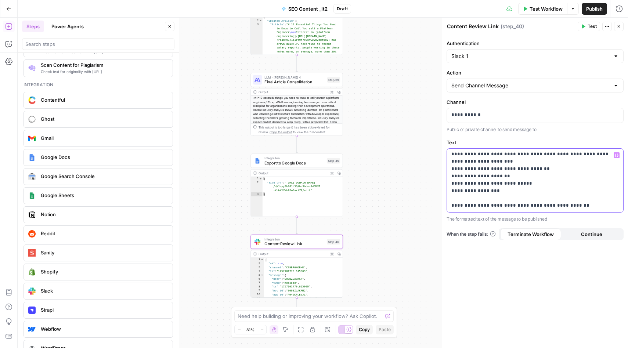
click at [531, 197] on p "**********" at bounding box center [535, 169] width 168 height 81
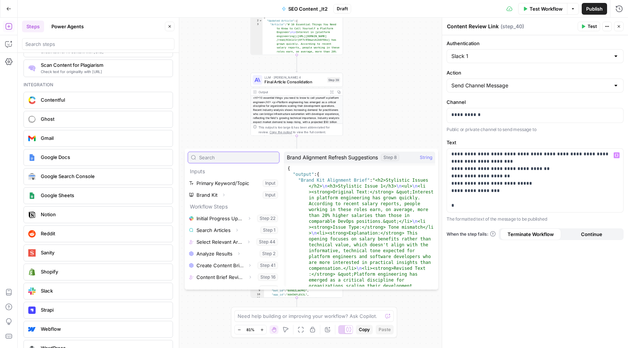
scroll to position [102, 0]
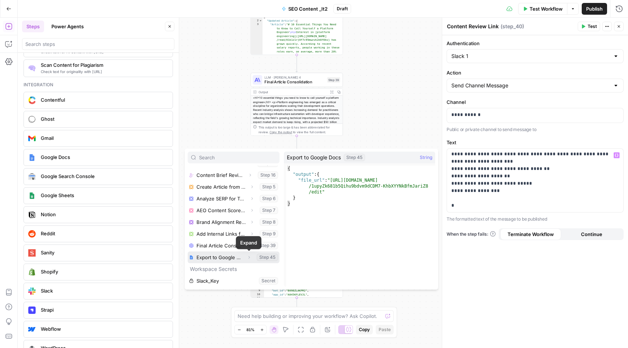
click at [248, 257] on icon "button" at bounding box center [249, 257] width 4 height 4
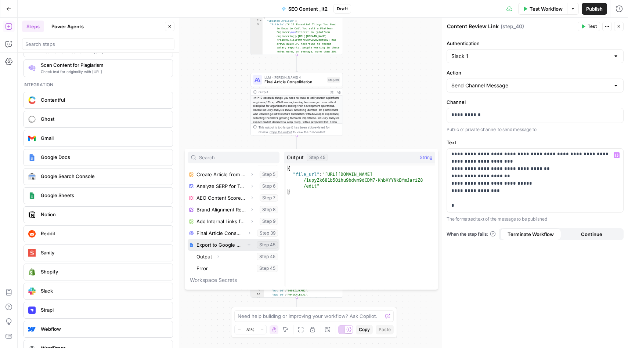
scroll to position [117, 0]
click at [211, 255] on button "Select variable Output" at bounding box center [237, 255] width 84 height 12
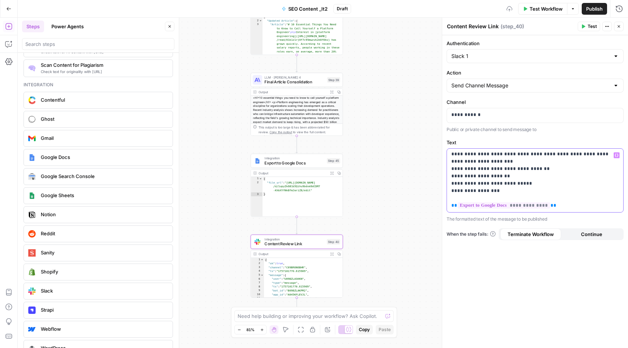
click at [512, 197] on p "**********" at bounding box center [535, 177] width 168 height 96
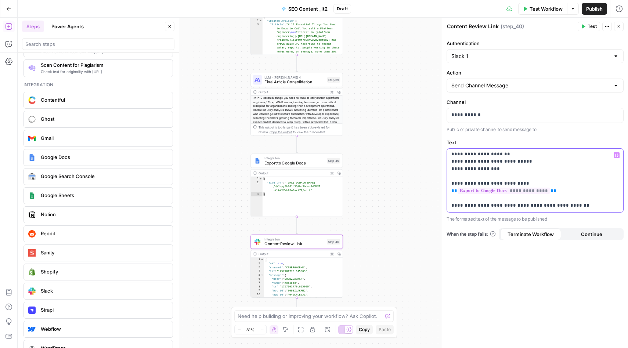
drag, startPoint x: 576, startPoint y: 204, endPoint x: 449, endPoint y: 203, distance: 127.1
click at [449, 203] on div "**********" at bounding box center [535, 181] width 176 height 64
click at [507, 172] on p "**********" at bounding box center [535, 158] width 168 height 103
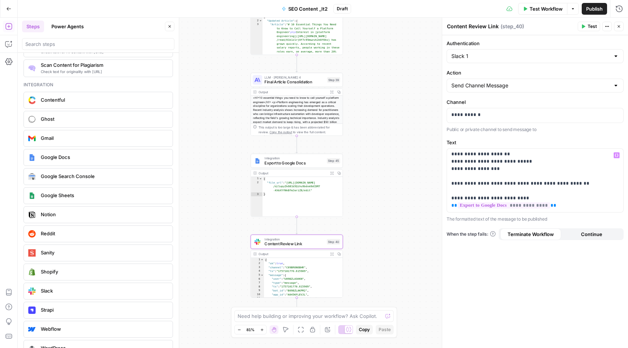
click at [565, 287] on div "**********" at bounding box center [535, 191] width 186 height 313
click at [588, 25] on span "Test" at bounding box center [592, 26] width 9 height 7
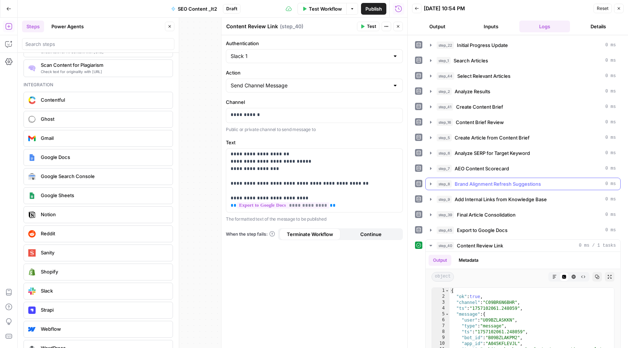
scroll to position [91, 0]
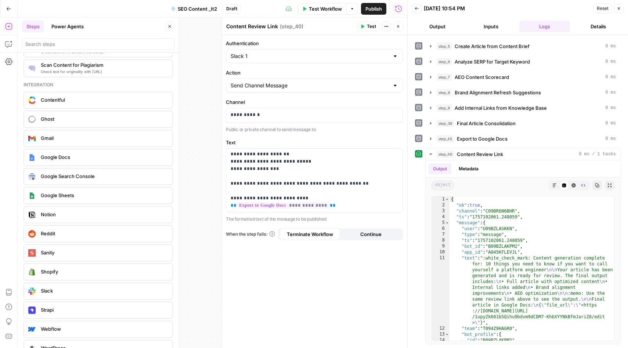
click at [312, 281] on div "**********" at bounding box center [315, 191] width 186 height 313
